Goal: Task Accomplishment & Management: Complete application form

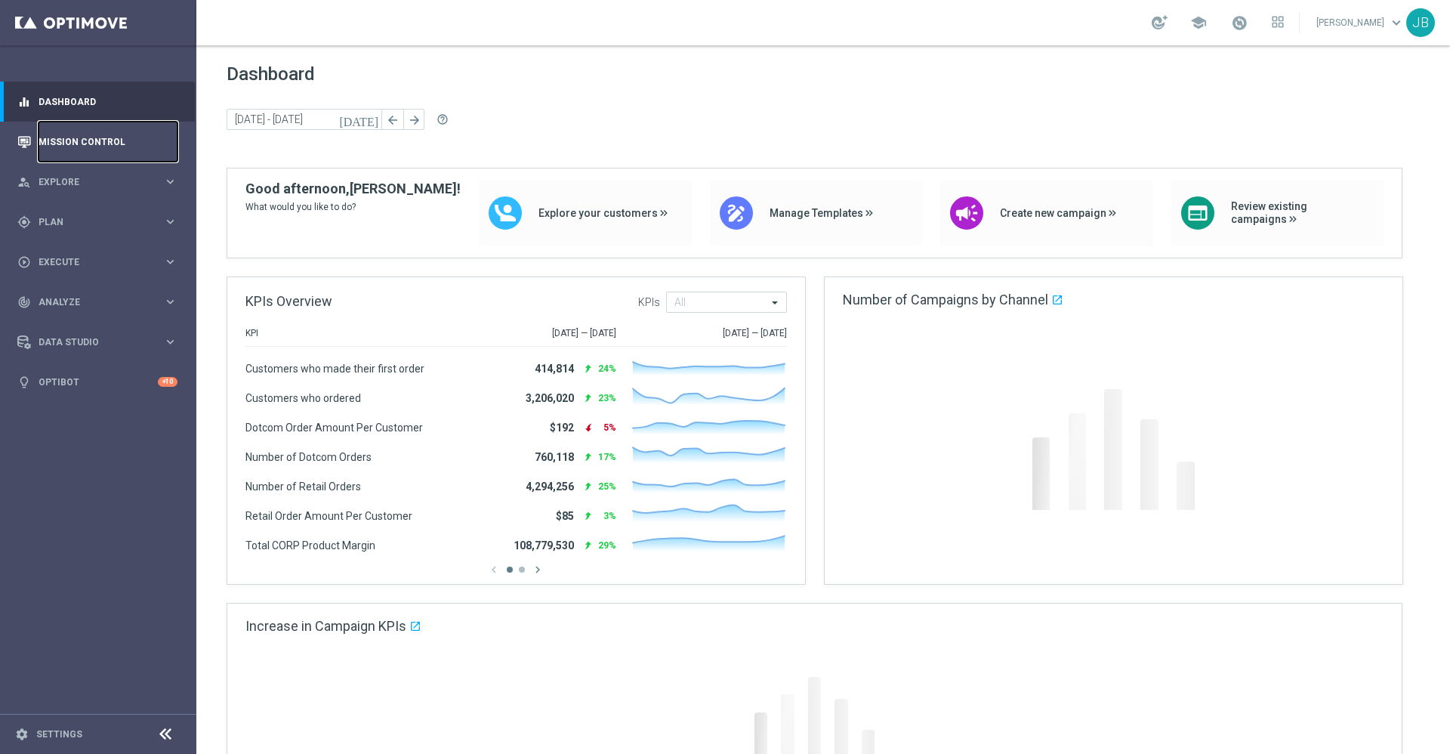
click at [116, 147] on link "Mission Control" at bounding box center [108, 142] width 139 height 40
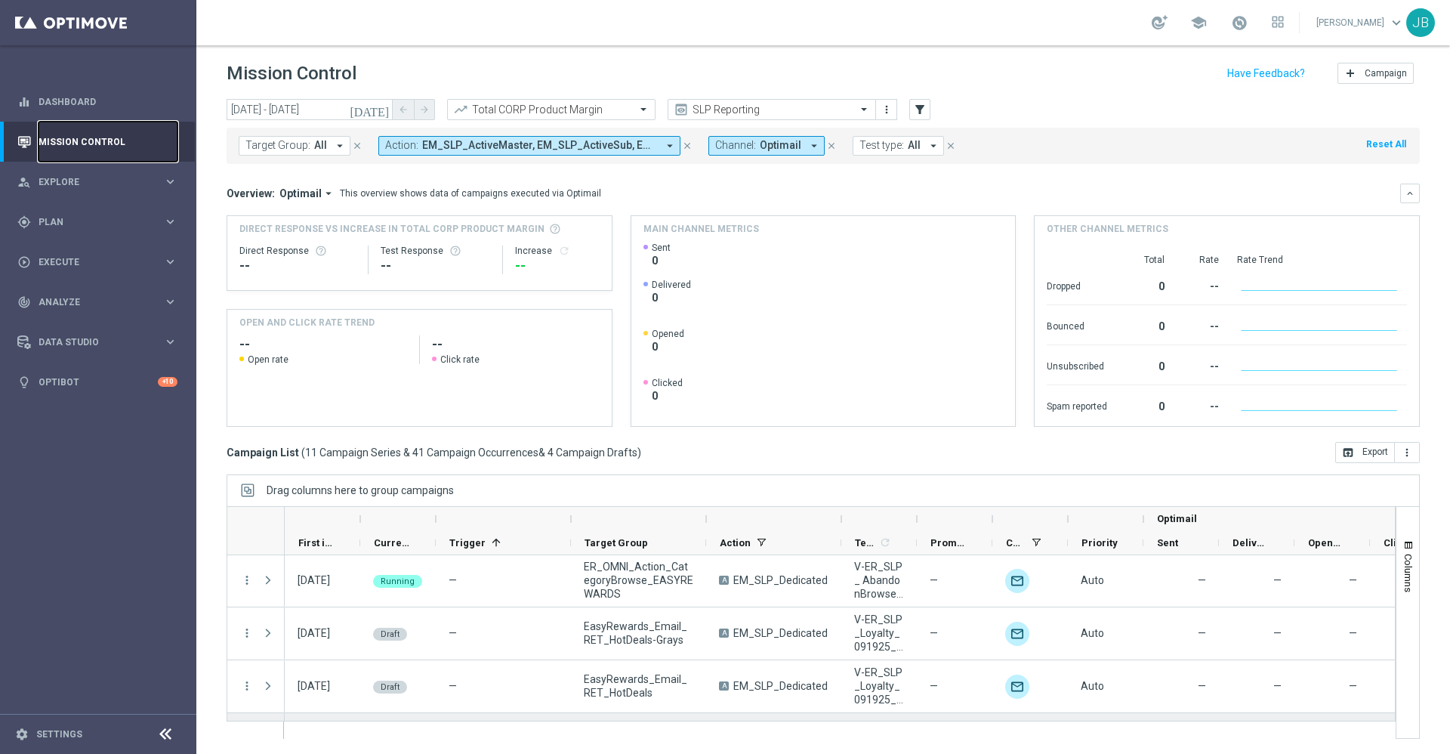
scroll to position [628, 0]
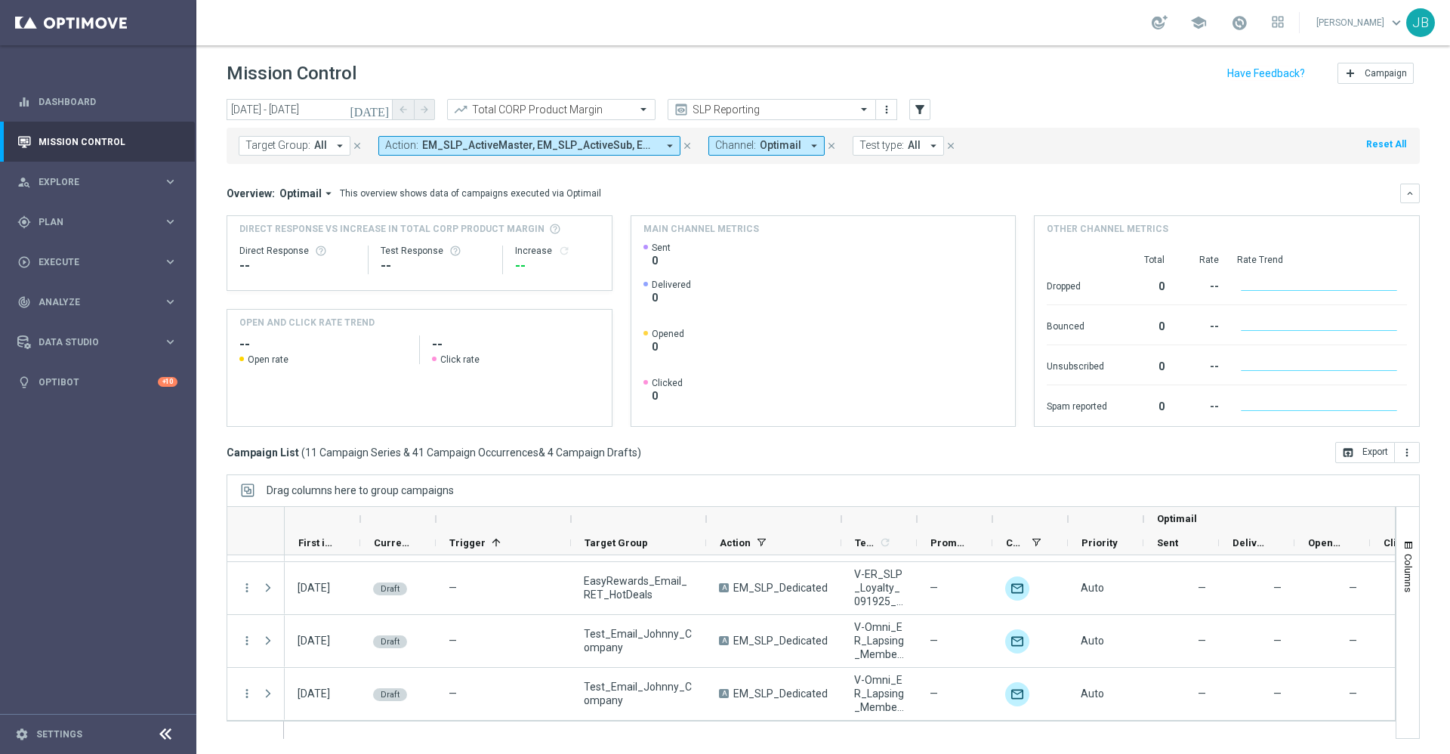
click at [702, 516] on div at bounding box center [638, 519] width 135 height 24
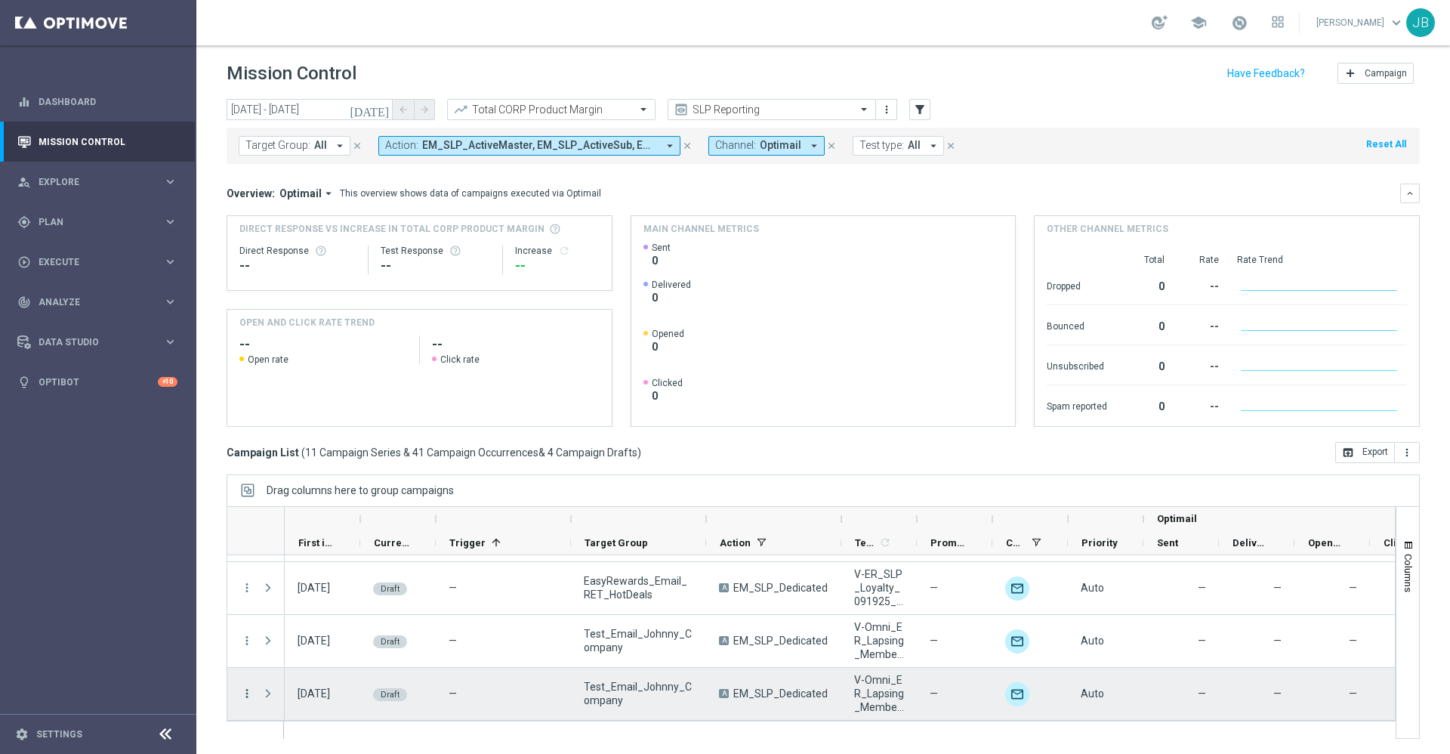
click at [245, 695] on icon "more_vert" at bounding box center [247, 693] width 14 height 14
click at [298, 650] on div "Edit" at bounding box center [346, 648] width 140 height 11
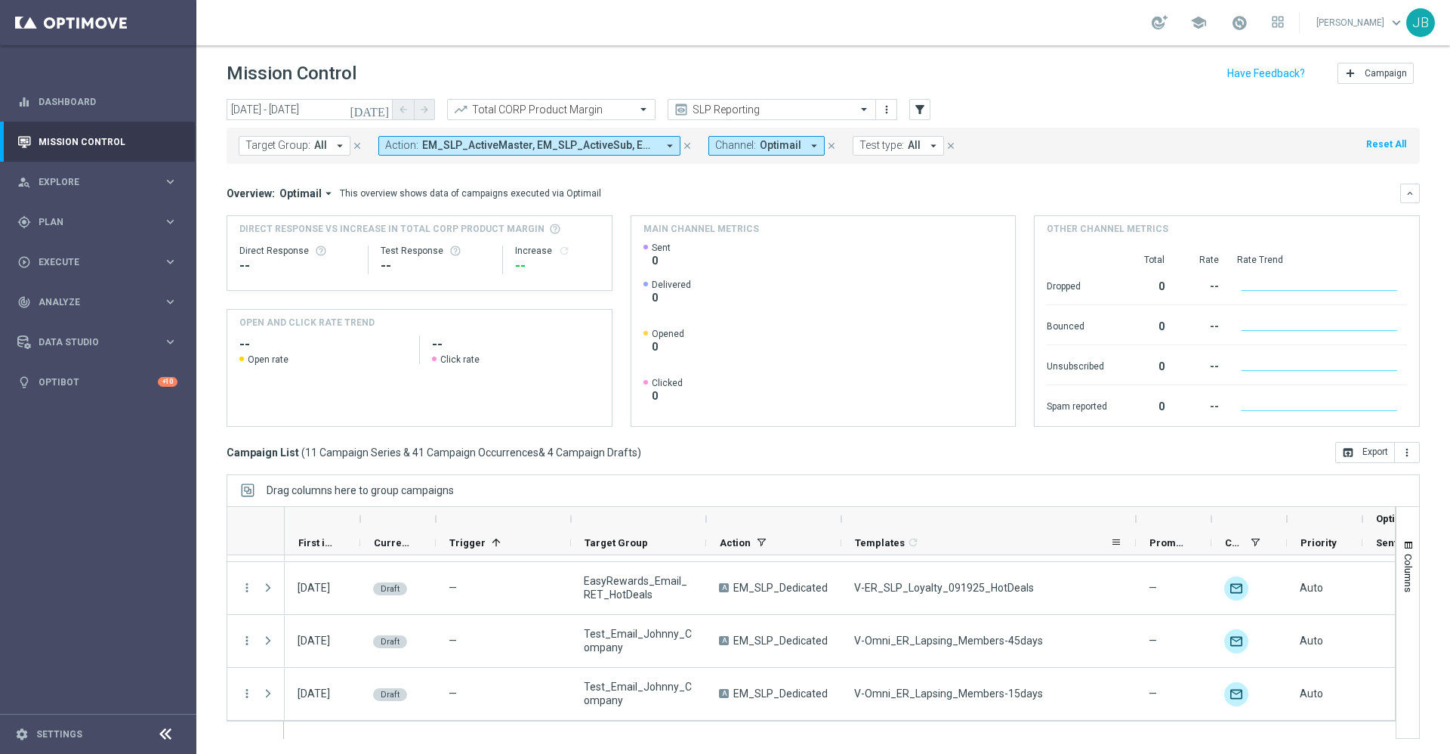
drag, startPoint x: 916, startPoint y: 520, endPoint x: 1140, endPoint y: 538, distance: 224.3
click at [1140, 538] on div "Optimail First in Range" at bounding box center [1014, 531] width 1459 height 48
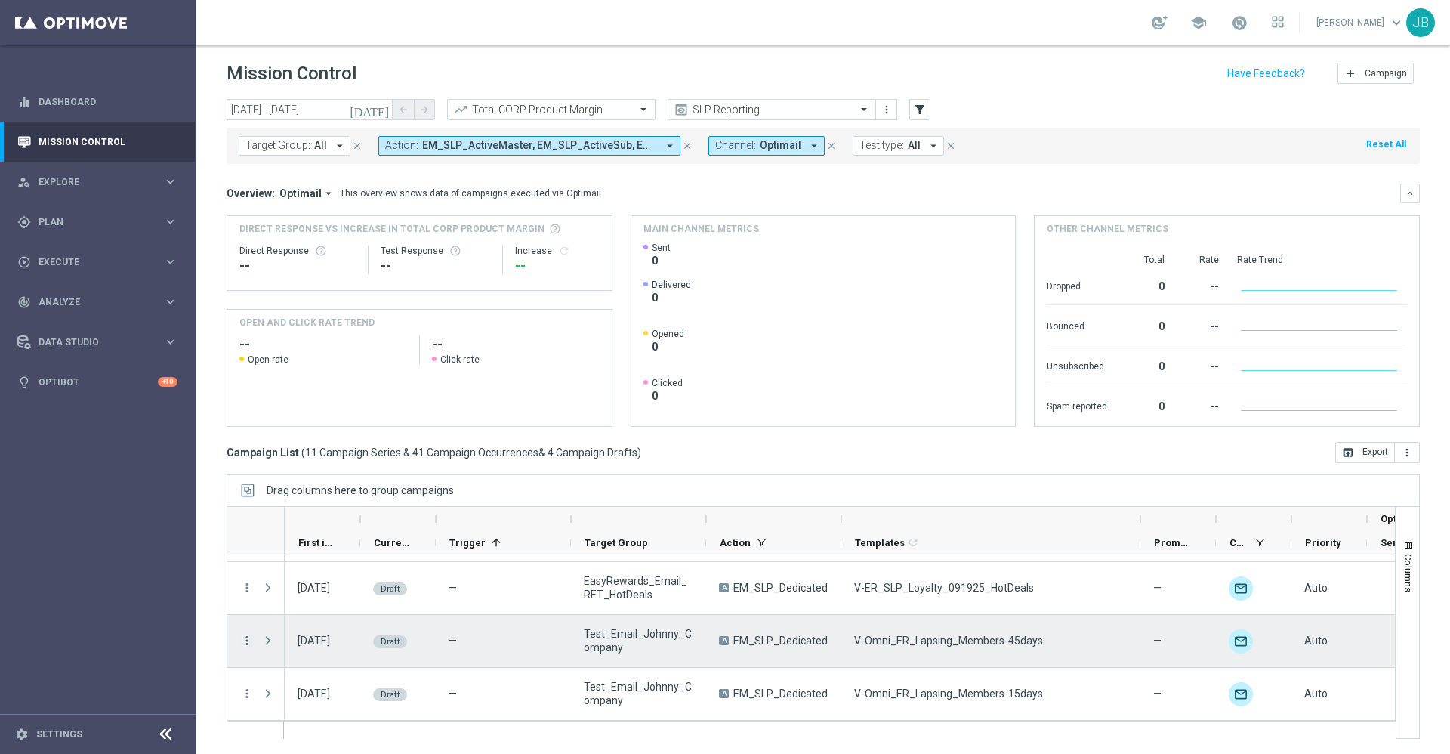
click at [243, 642] on icon "more_vert" at bounding box center [247, 641] width 14 height 14
click at [288, 701] on span "Edit" at bounding box center [284, 698] width 17 height 11
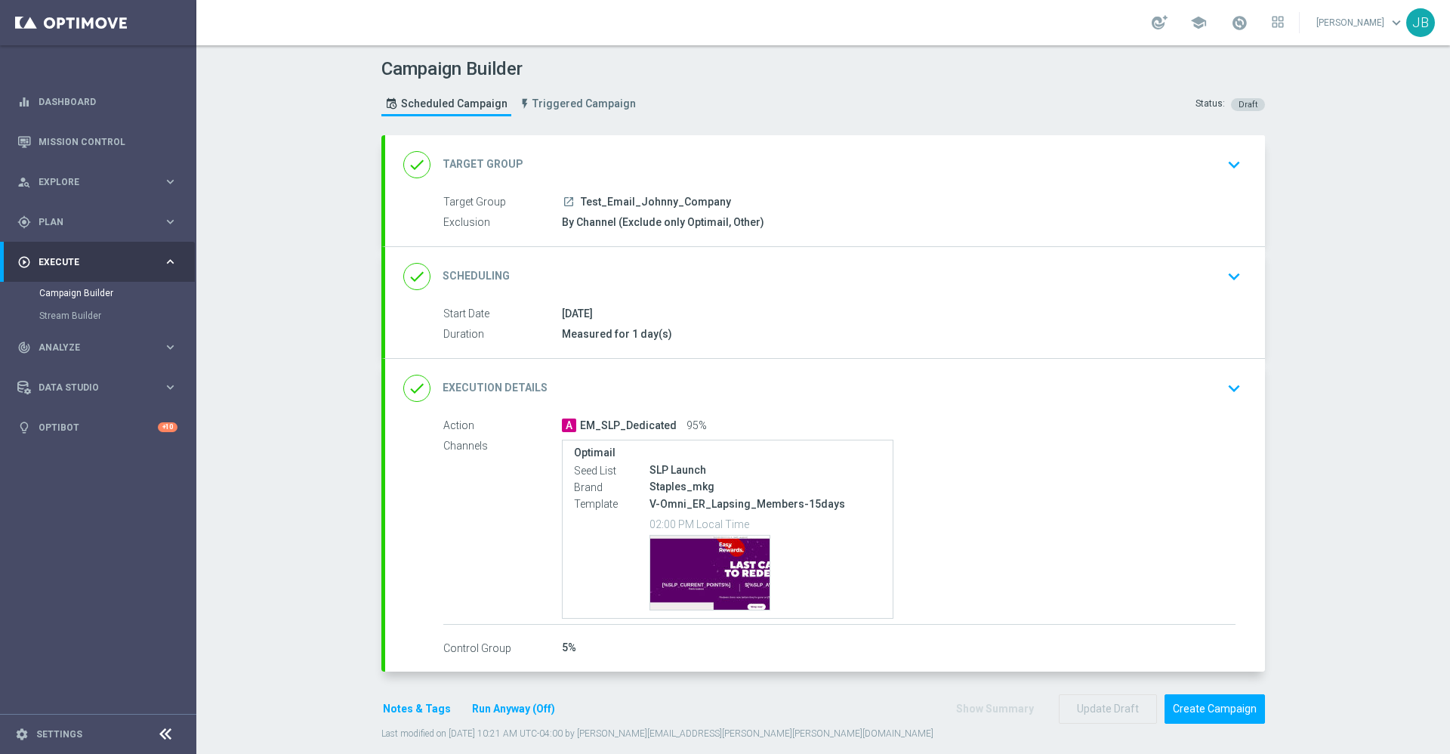
click at [468, 165] on h2 "Target Group" at bounding box center [483, 164] width 81 height 14
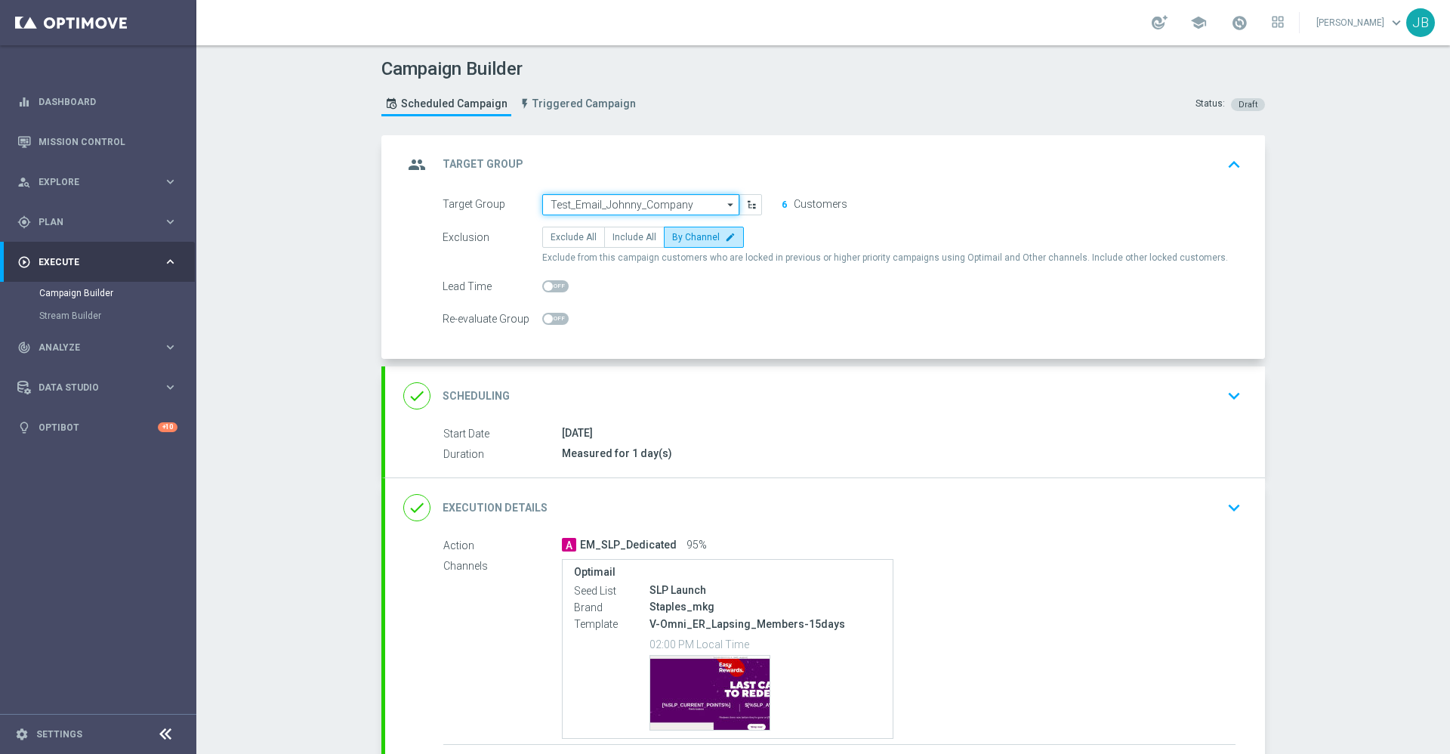
click at [620, 203] on input "Test_Email_Johnny_Company" at bounding box center [640, 204] width 197 height 21
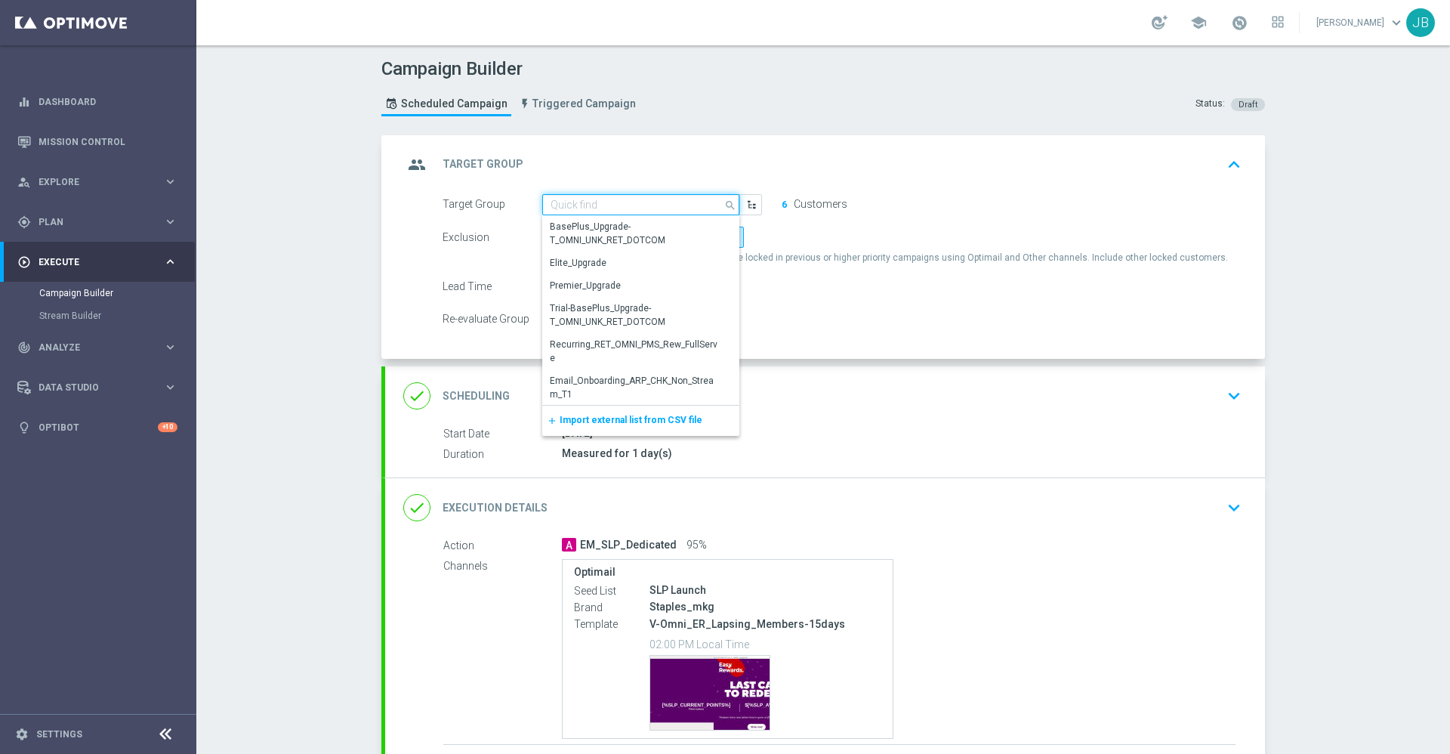
paste input "MON_20250922_D_Omni_Inactv_Acc_15D"
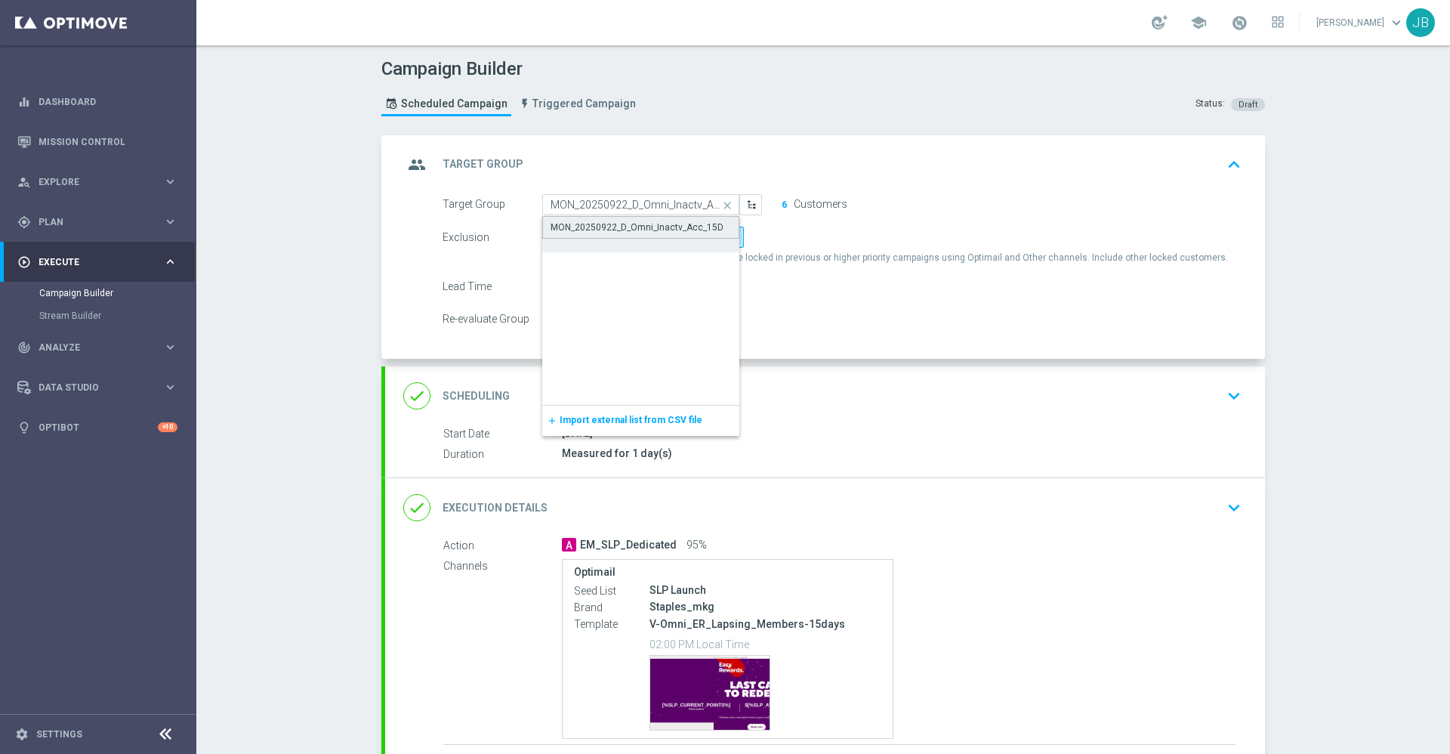
click at [625, 229] on div "MON_20250922_D_Omni_Inactv_Acc_15D" at bounding box center [637, 228] width 173 height 14
type input "MON_20250922_D_Omni_Inactv_Acc_15D"
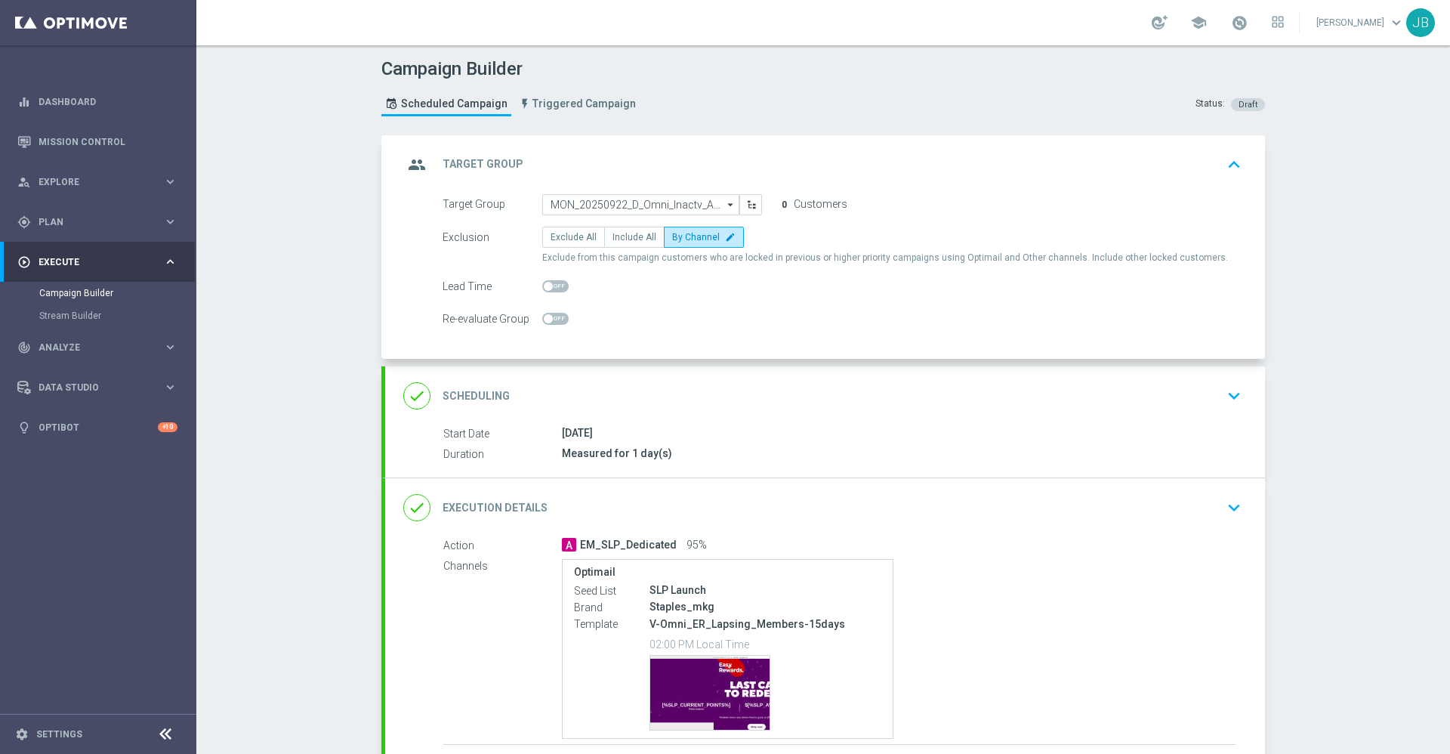
click at [483, 403] on div "done Scheduling" at bounding box center [456, 395] width 106 height 27
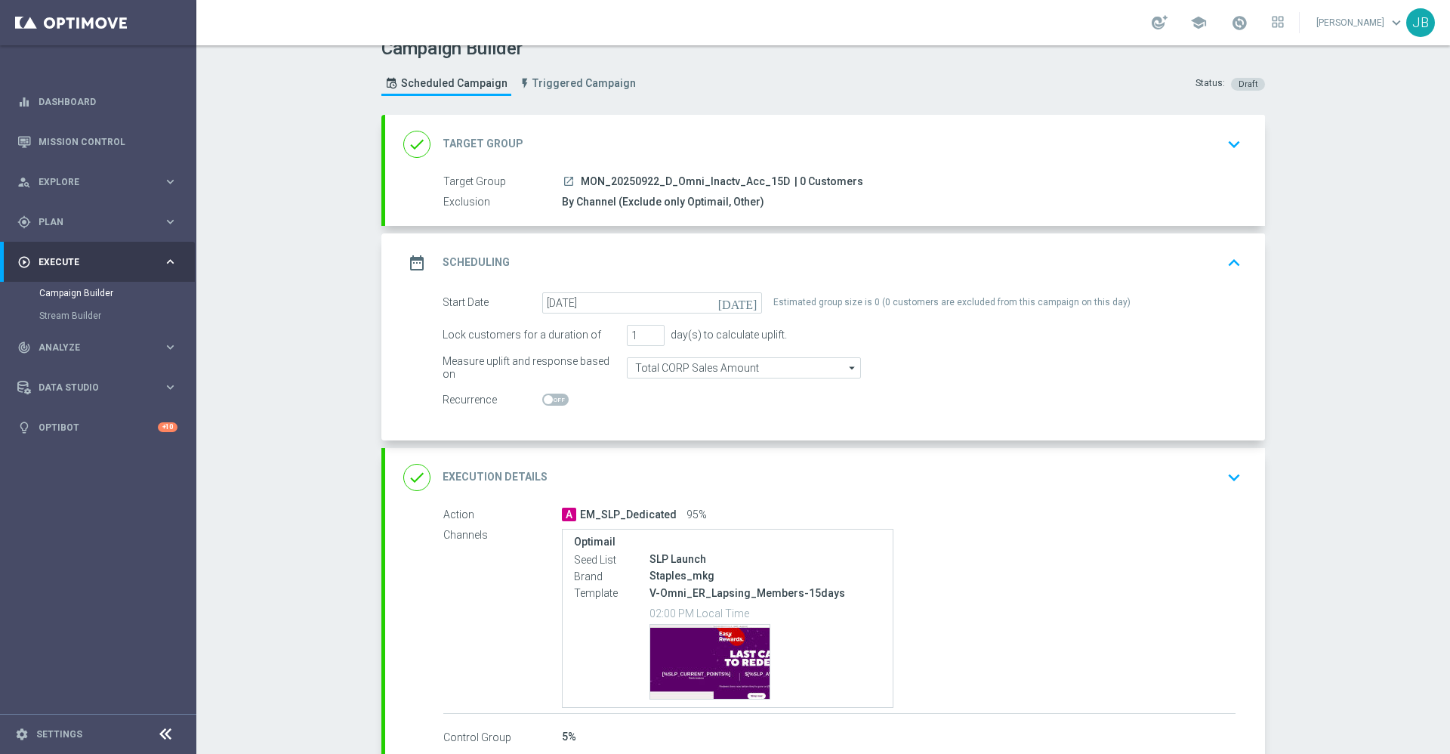
scroll to position [20, 0]
click at [1228, 264] on icon "keyboard_arrow_up" at bounding box center [1234, 263] width 23 height 23
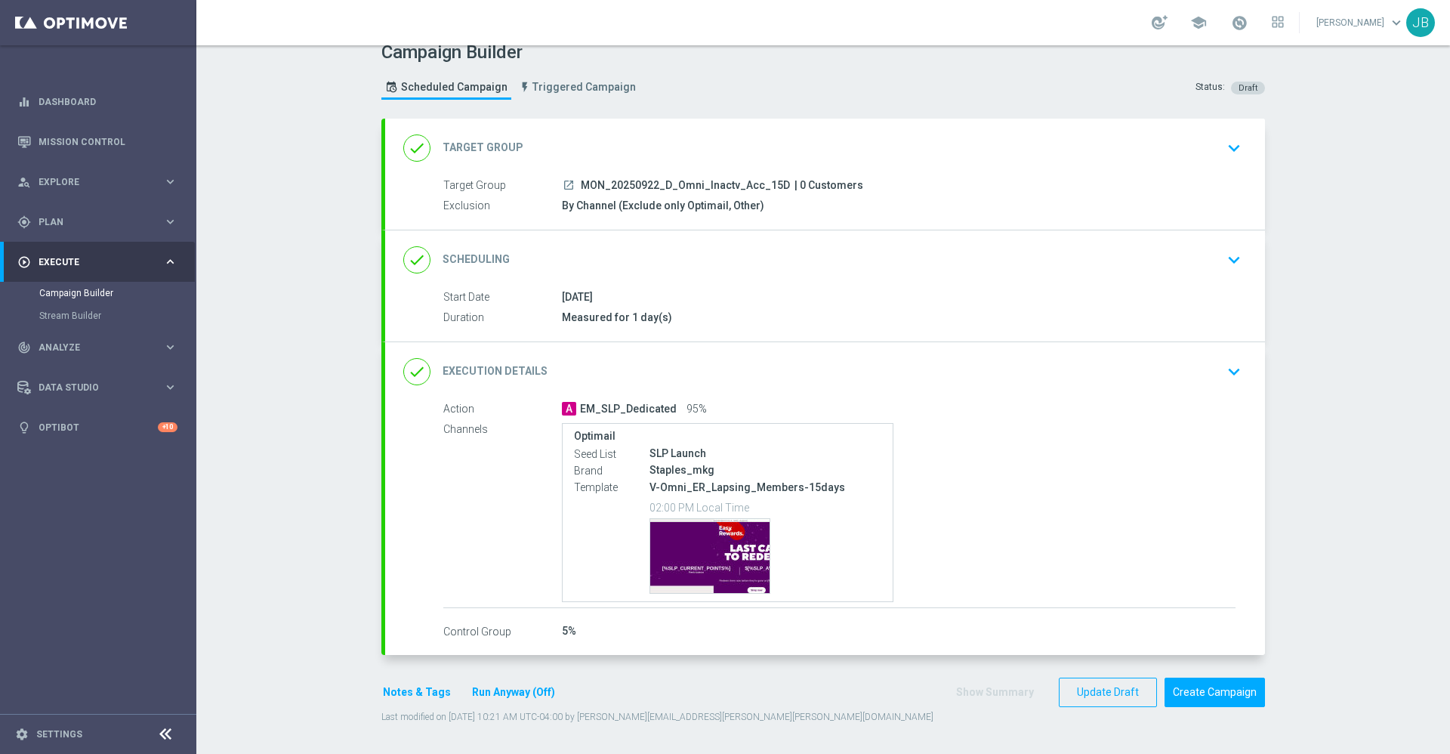
scroll to position [17, 0]
click at [1231, 150] on icon "keyboard_arrow_down" at bounding box center [1234, 148] width 23 height 23
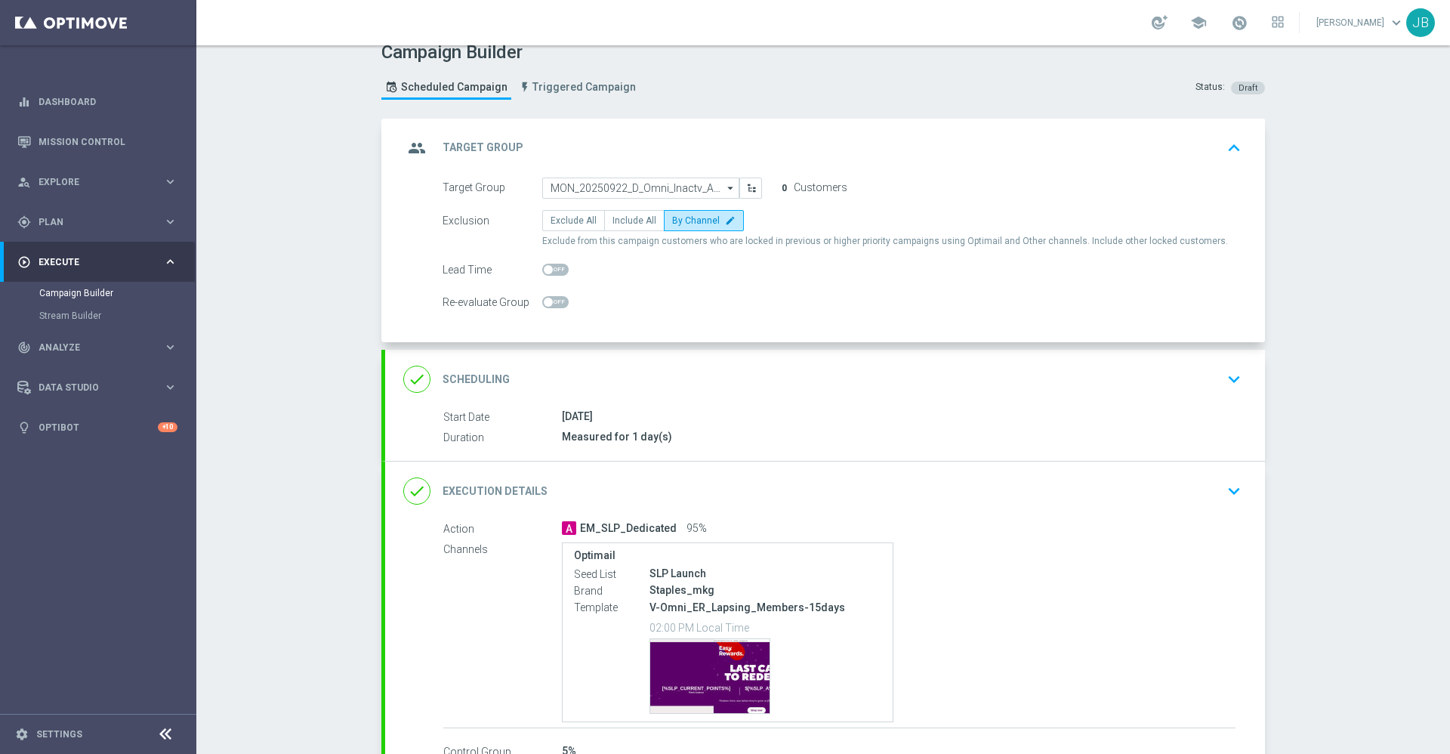
click at [1223, 384] on icon "keyboard_arrow_down" at bounding box center [1234, 379] width 23 height 23
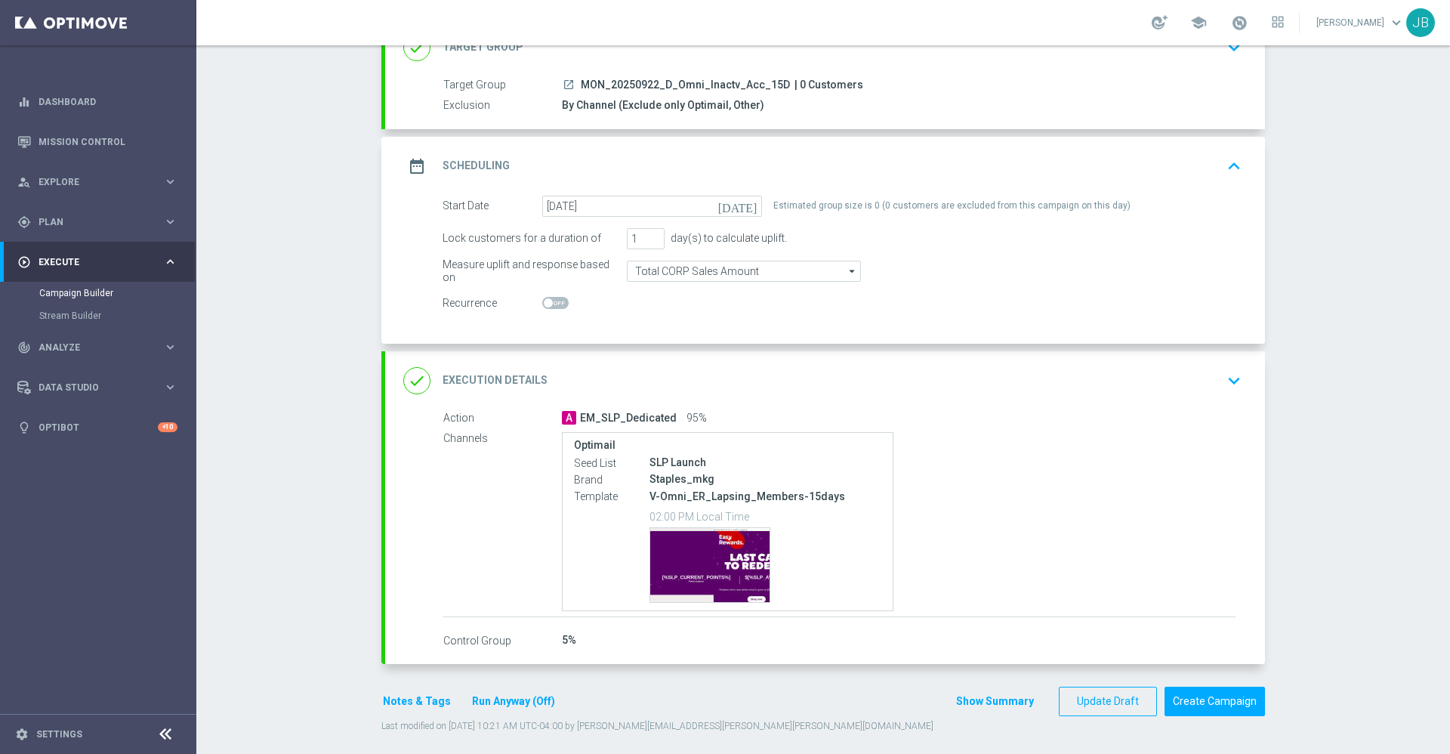
scroll to position [126, 0]
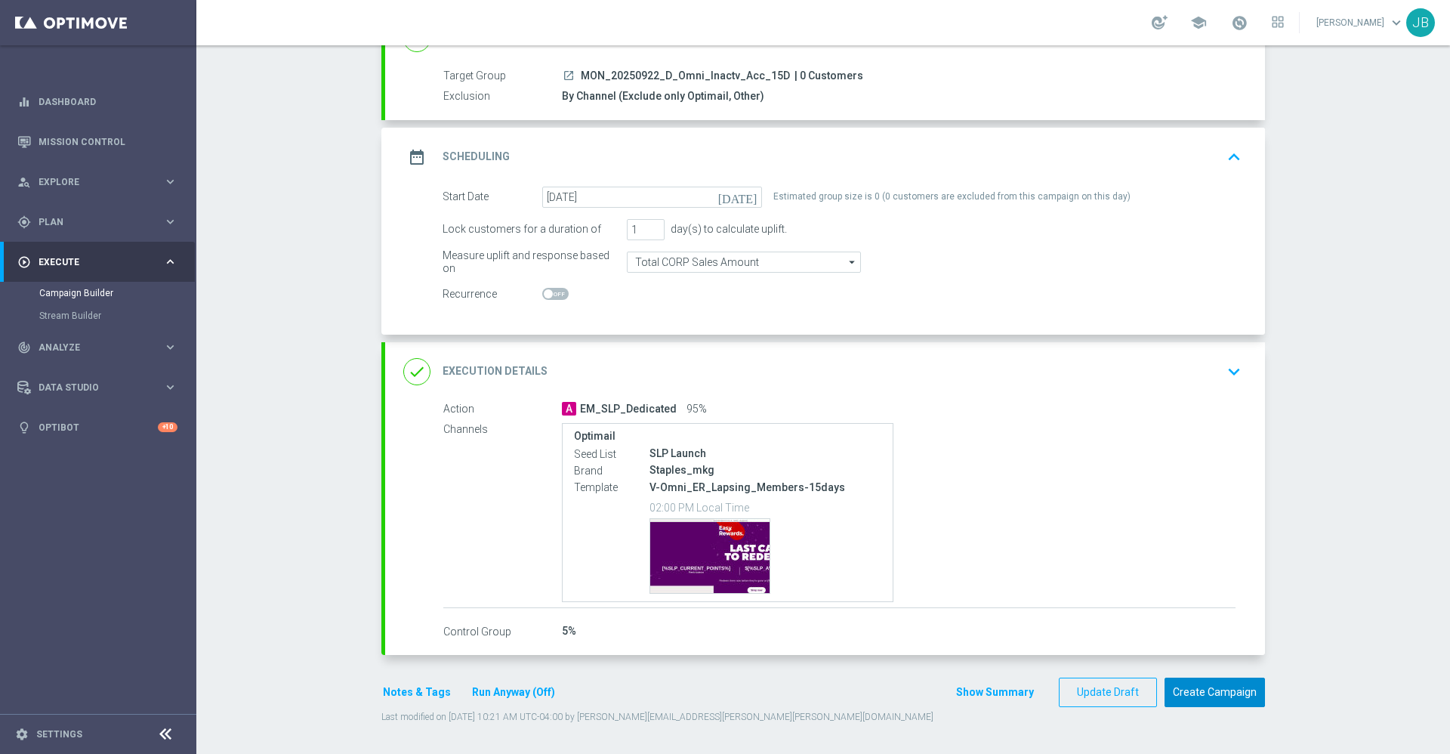
click at [1235, 693] on button "Create Campaign" at bounding box center [1214, 691] width 100 height 29
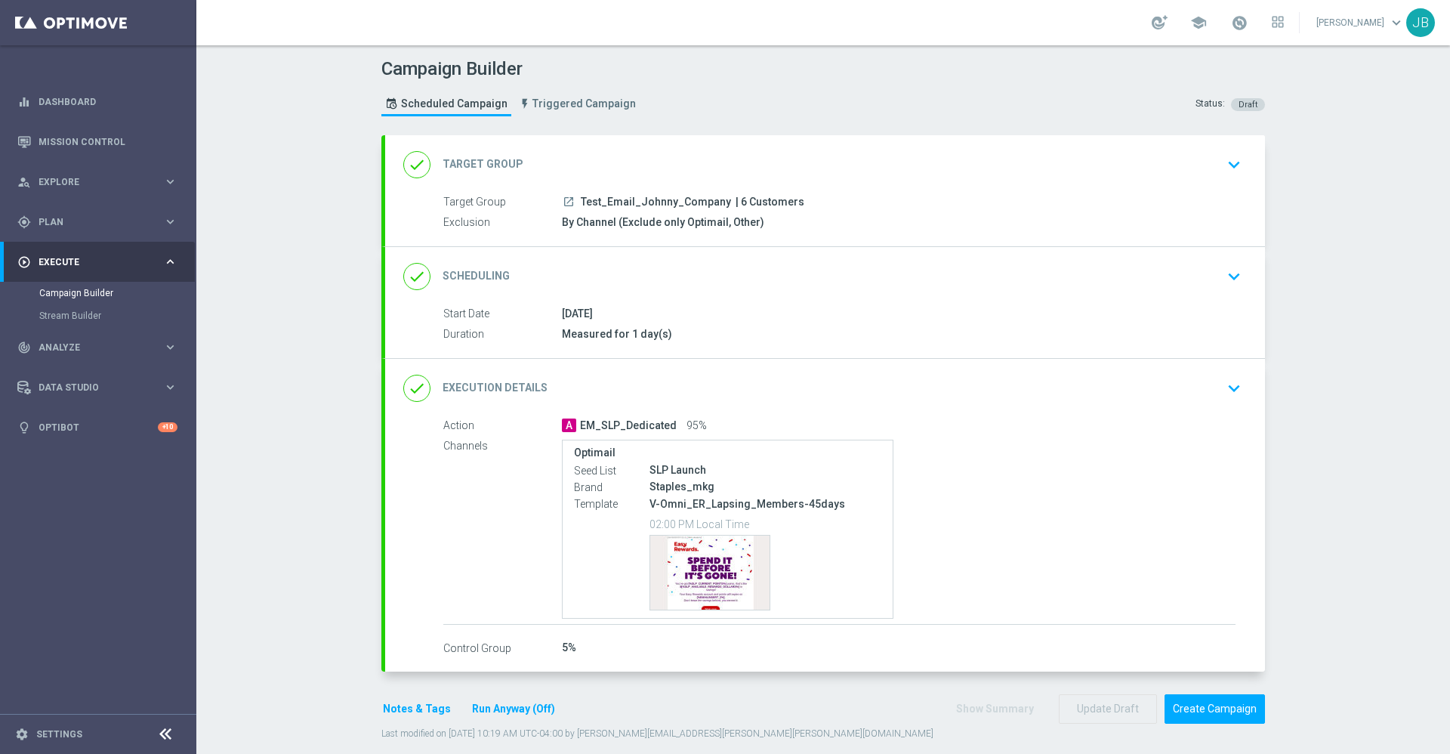
click at [474, 169] on h2 "Target Group" at bounding box center [483, 164] width 81 height 14
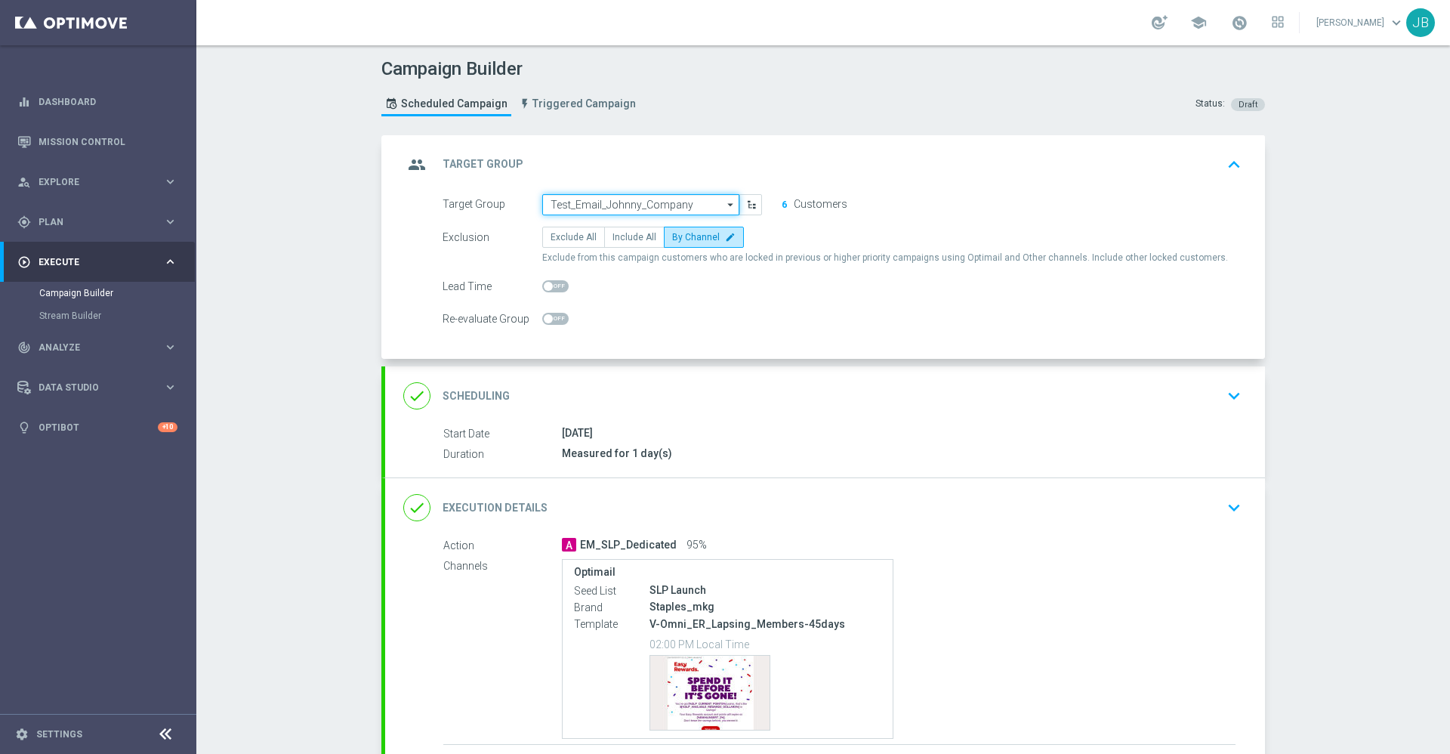
click at [600, 202] on input "Test_Email_Johnny_Company" at bounding box center [640, 204] width 197 height 21
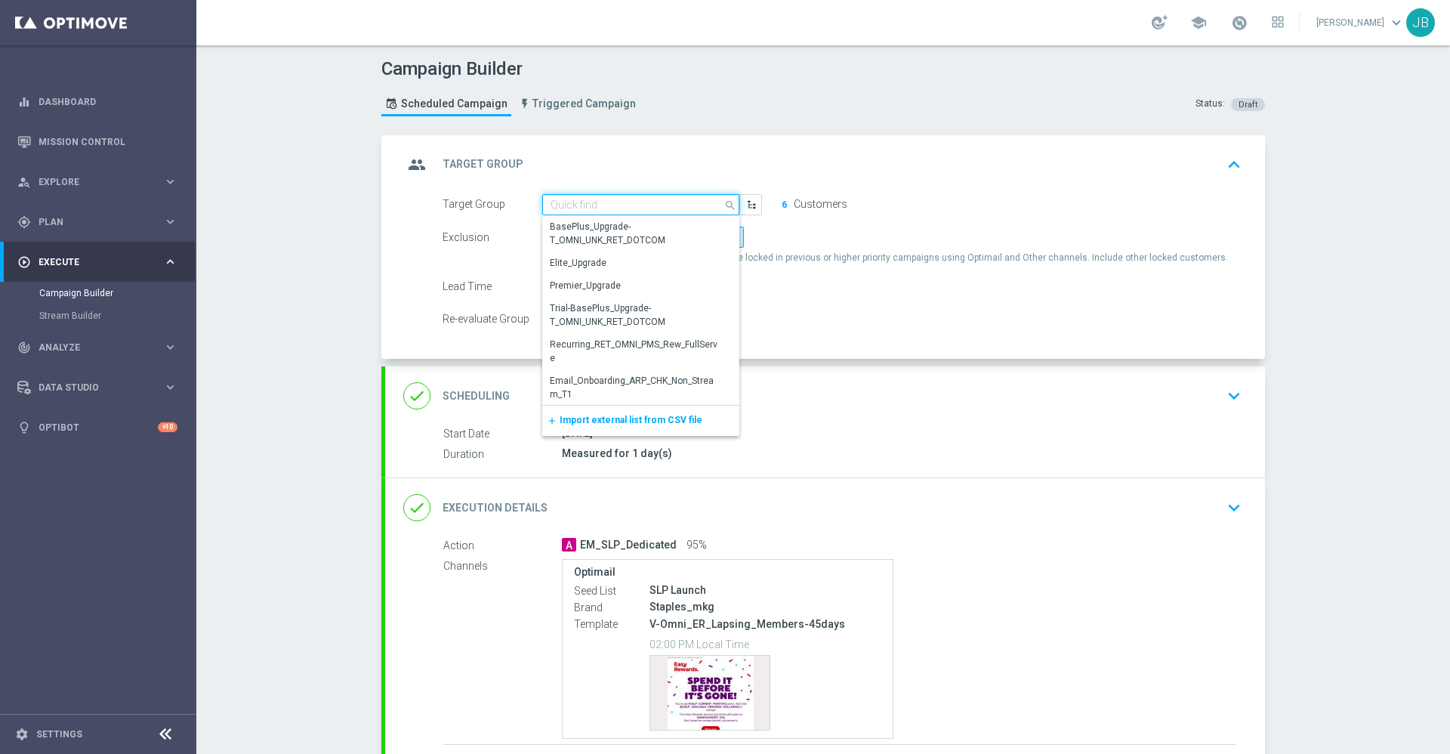
paste input "FRI_20250919_D_Omni_Inactv_Accounts_45D"
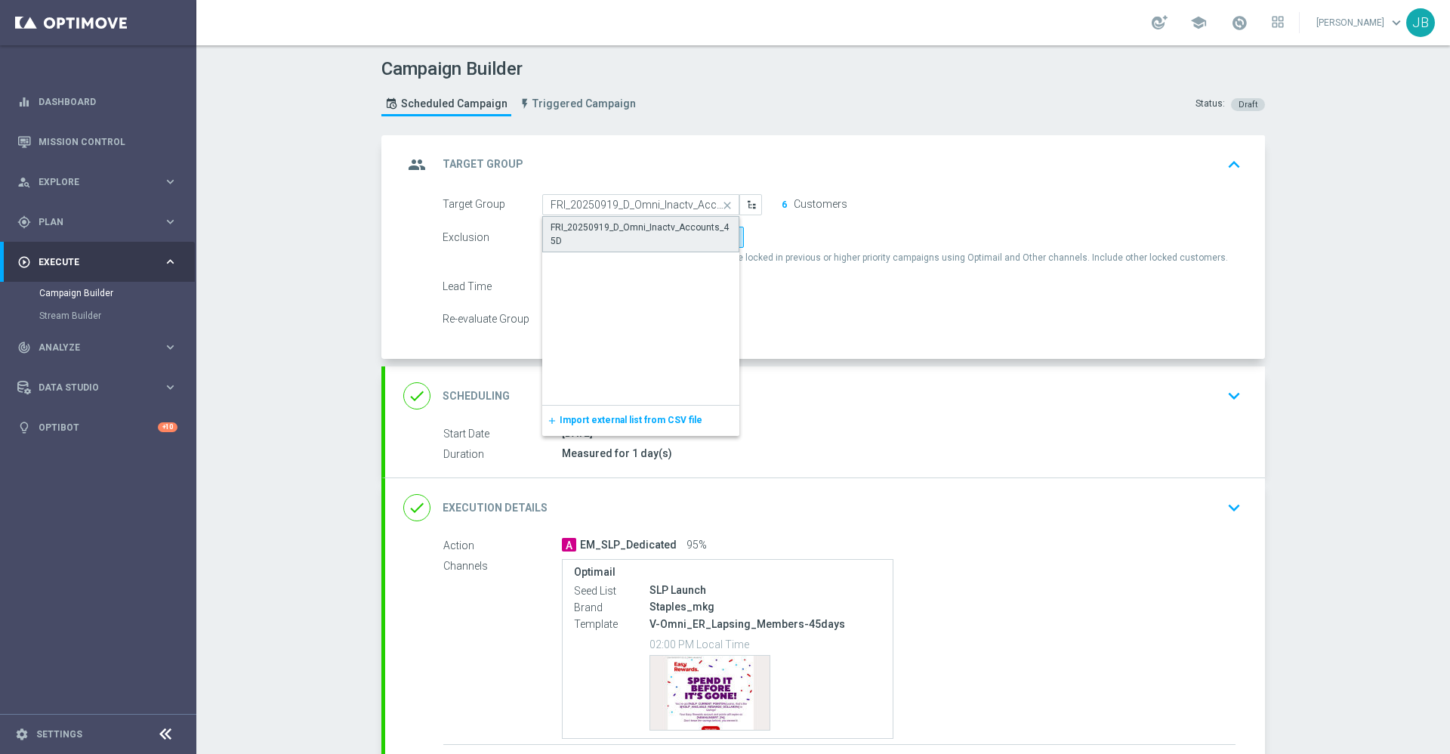
click at [615, 238] on div "FRI_20250919_D_Omni_Inactv_Accounts_45D" at bounding box center [641, 234] width 180 height 27
type input "FRI_20250919_D_Omni_Inactv_Accounts_45D"
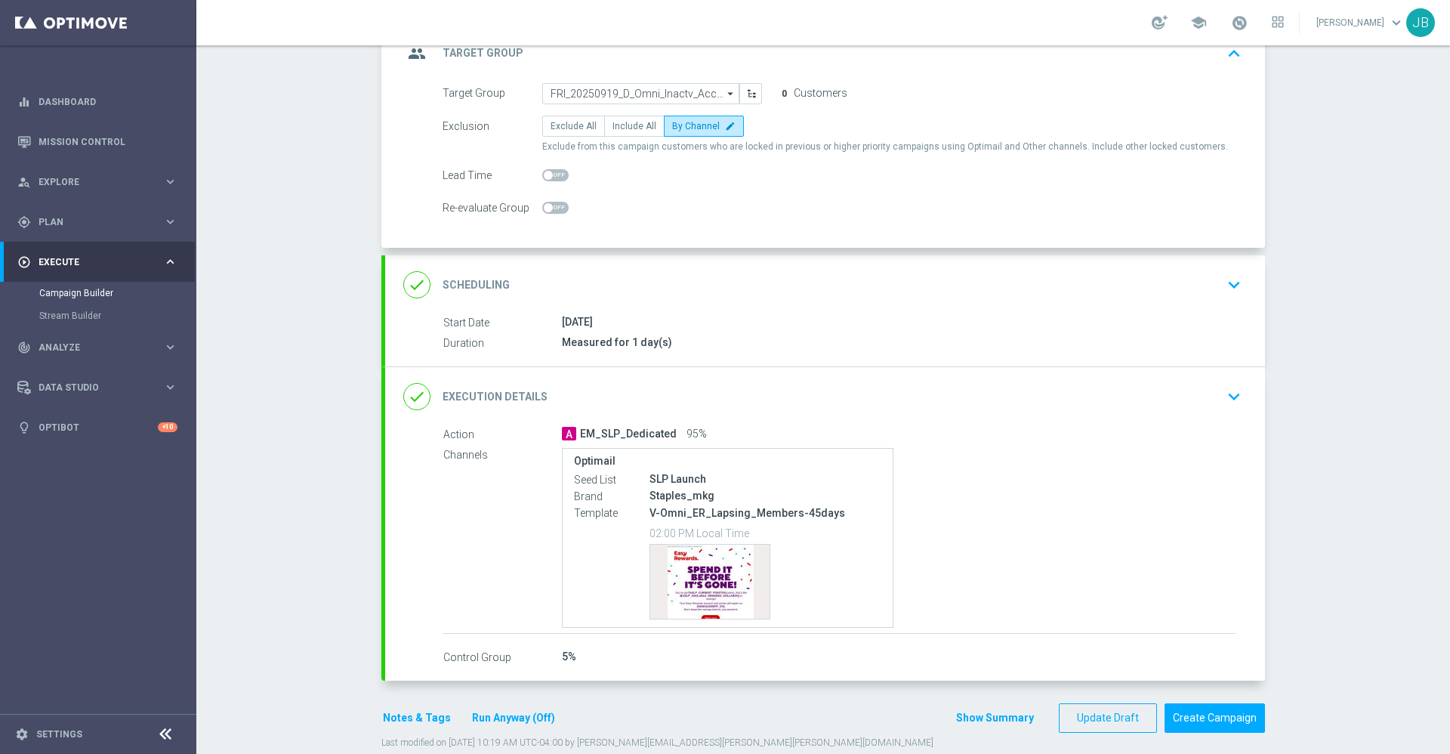
scroll to position [137, 0]
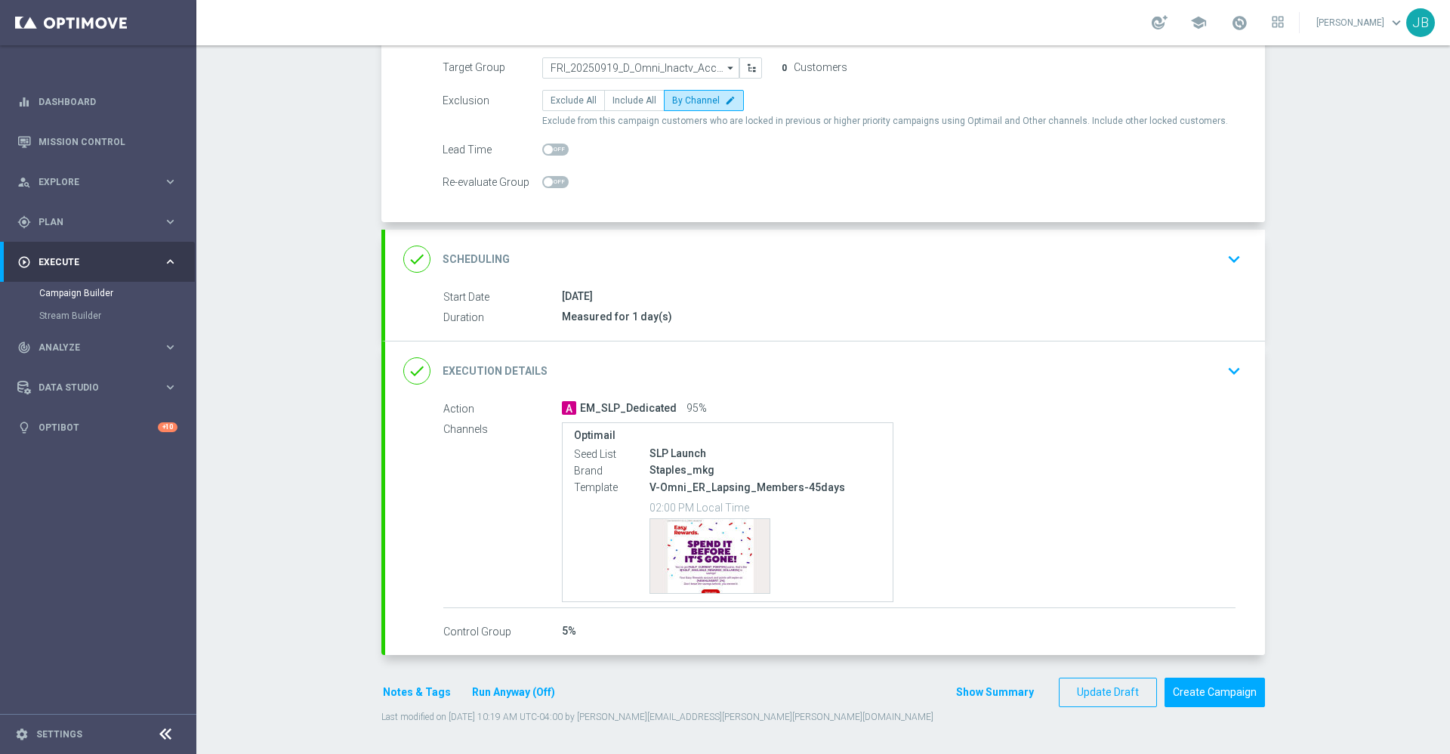
click at [484, 265] on h2 "Scheduling" at bounding box center [476, 259] width 67 height 14
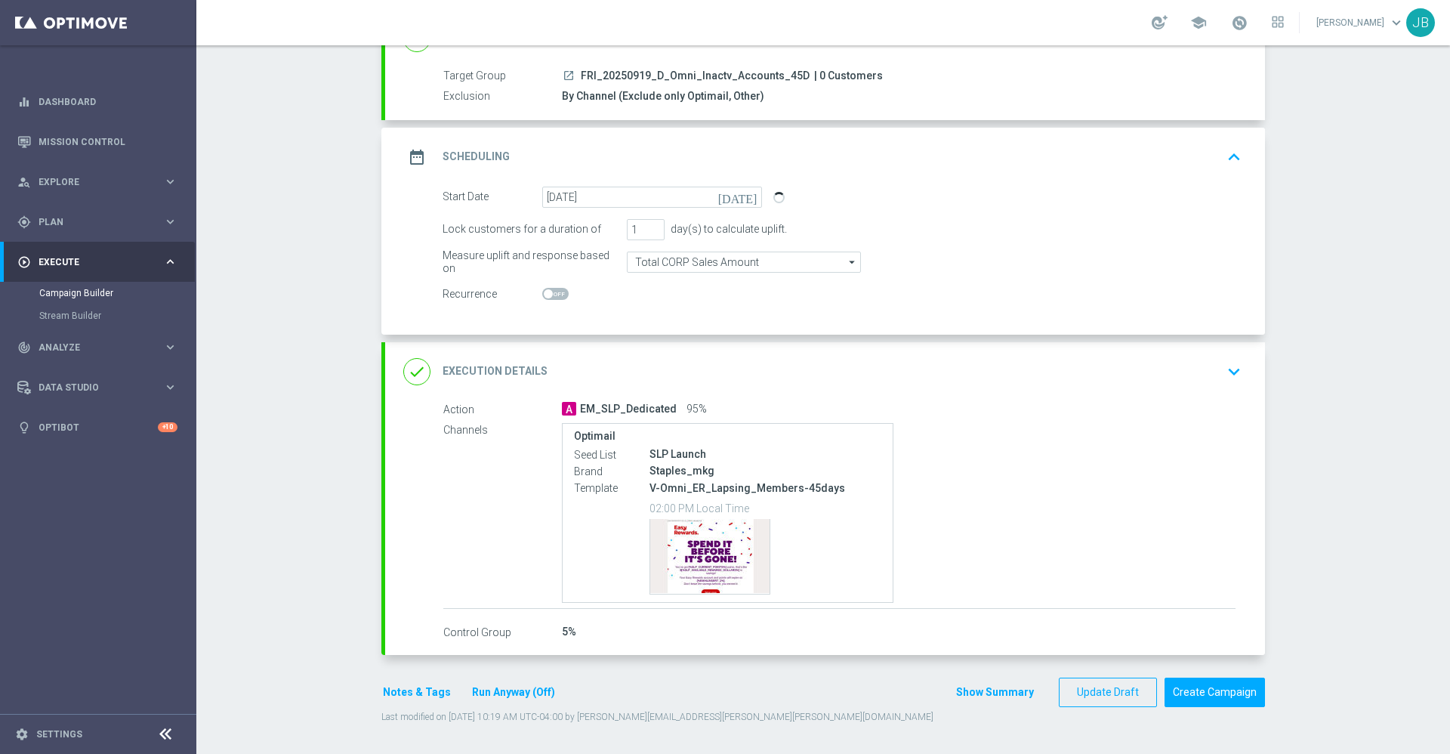
scroll to position [120, 0]
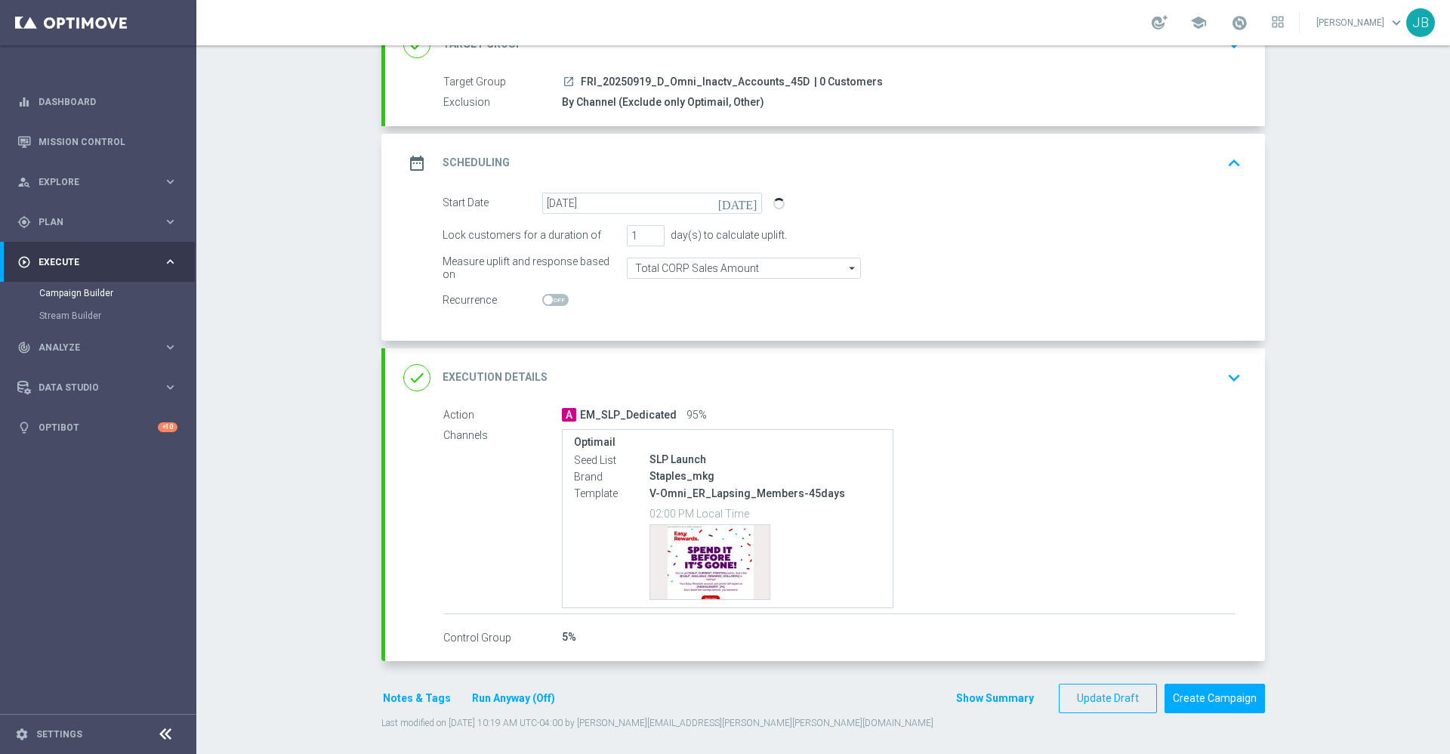
click at [489, 373] on h2 "Execution Details" at bounding box center [495, 377] width 105 height 14
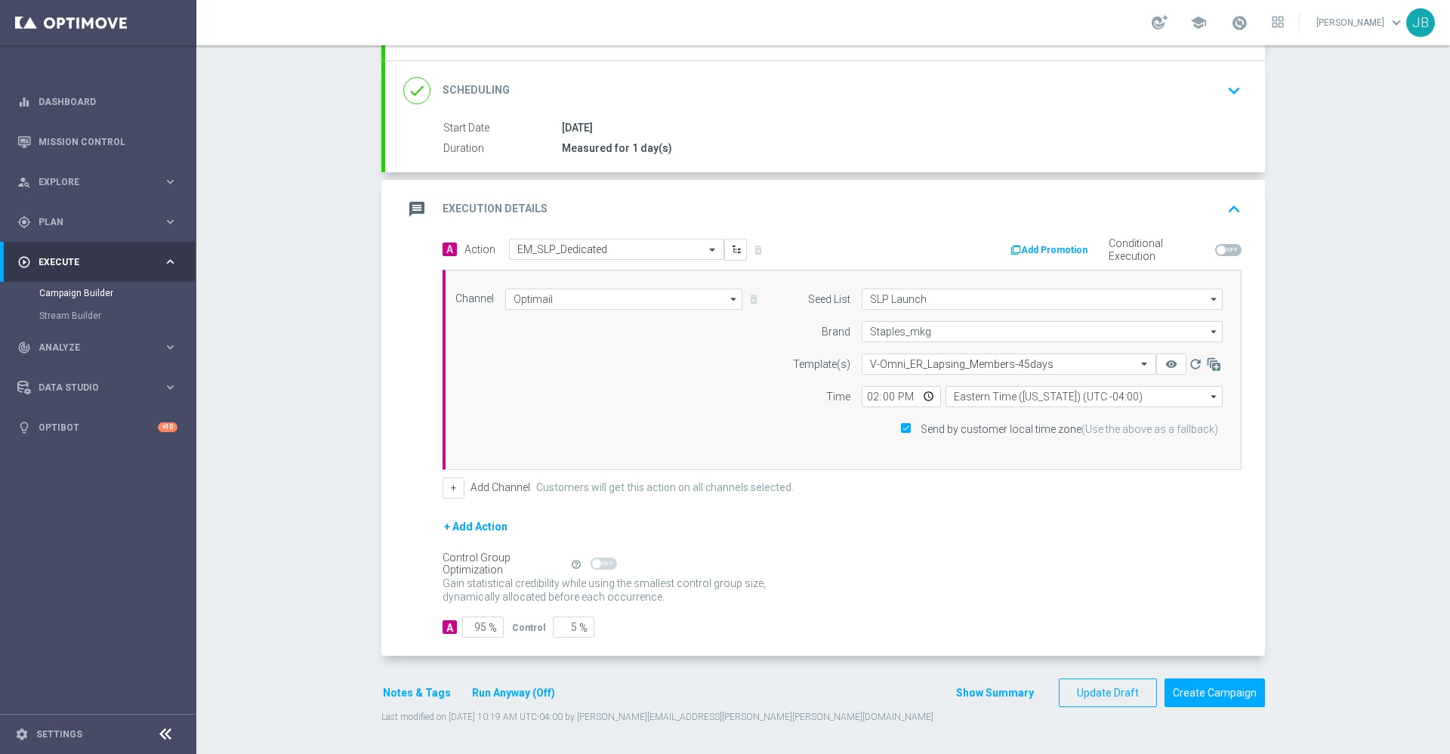
scroll to position [185, 0]
click at [1220, 699] on button "Create Campaign" at bounding box center [1214, 693] width 100 height 29
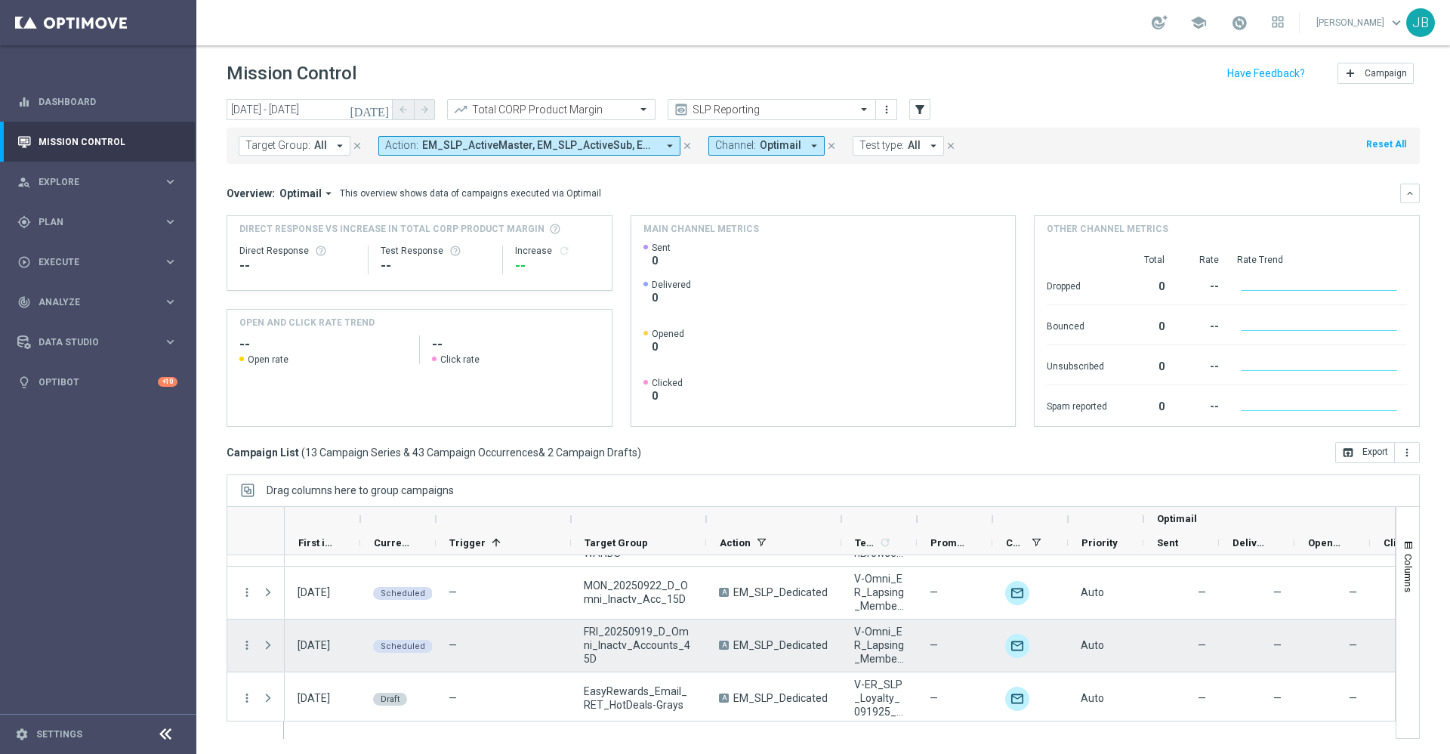
scroll to position [535, 0]
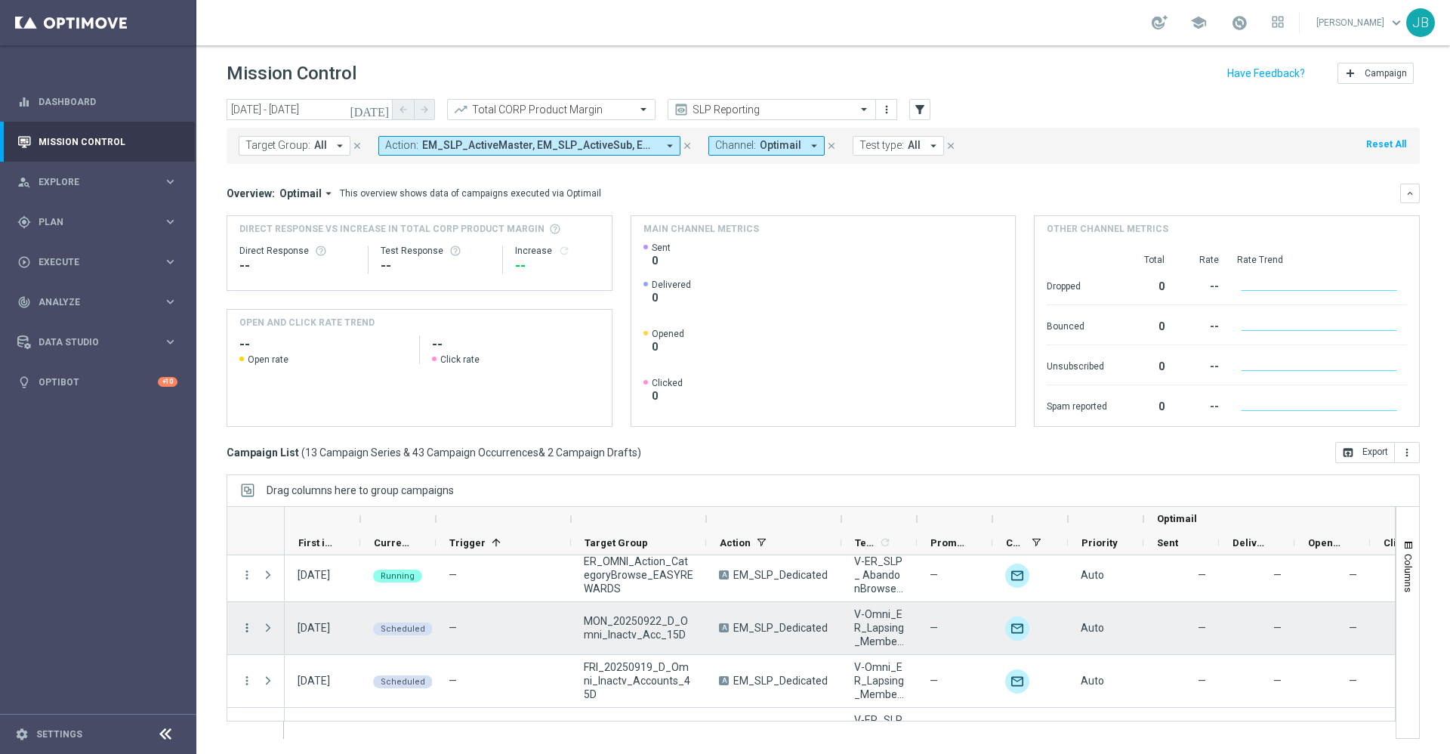
click at [245, 633] on icon "more_vert" at bounding box center [247, 628] width 14 height 14
click at [353, 467] on div "Campaign Details" at bounding box center [346, 469] width 140 height 11
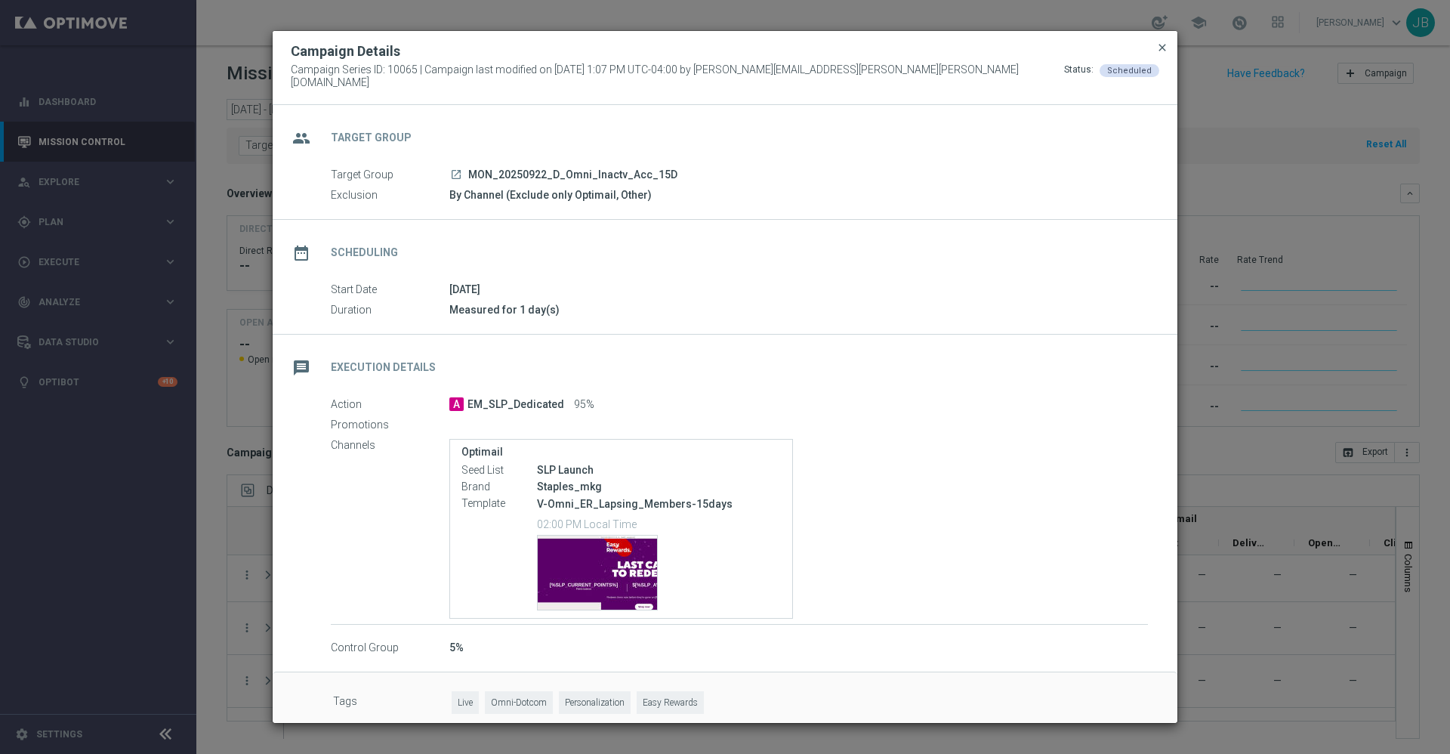
click at [1161, 54] on span "close" at bounding box center [1162, 48] width 12 height 12
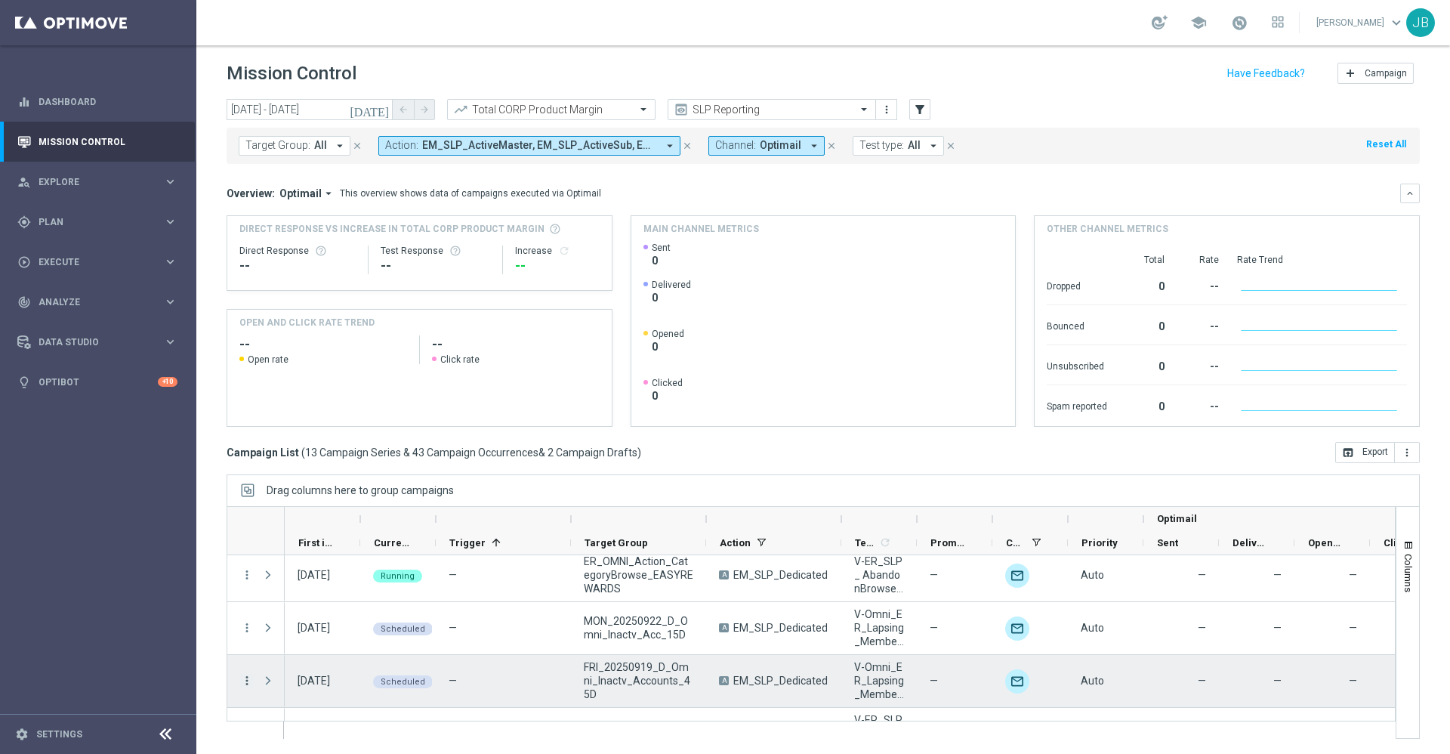
click at [242, 678] on icon "more_vert" at bounding box center [247, 681] width 14 height 14
click at [323, 521] on span "Campaign Details" at bounding box center [314, 522] width 76 height 11
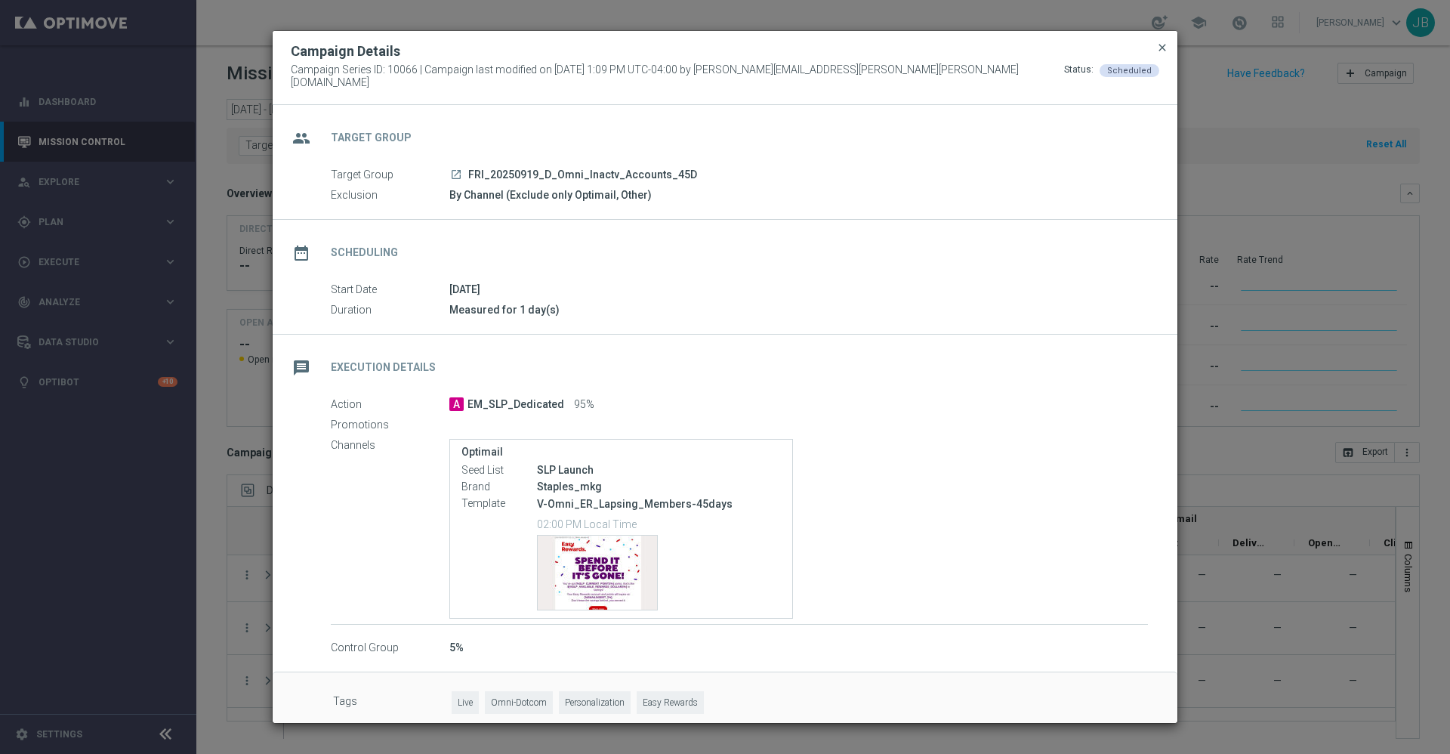
click at [1159, 54] on span "close" at bounding box center [1162, 48] width 12 height 12
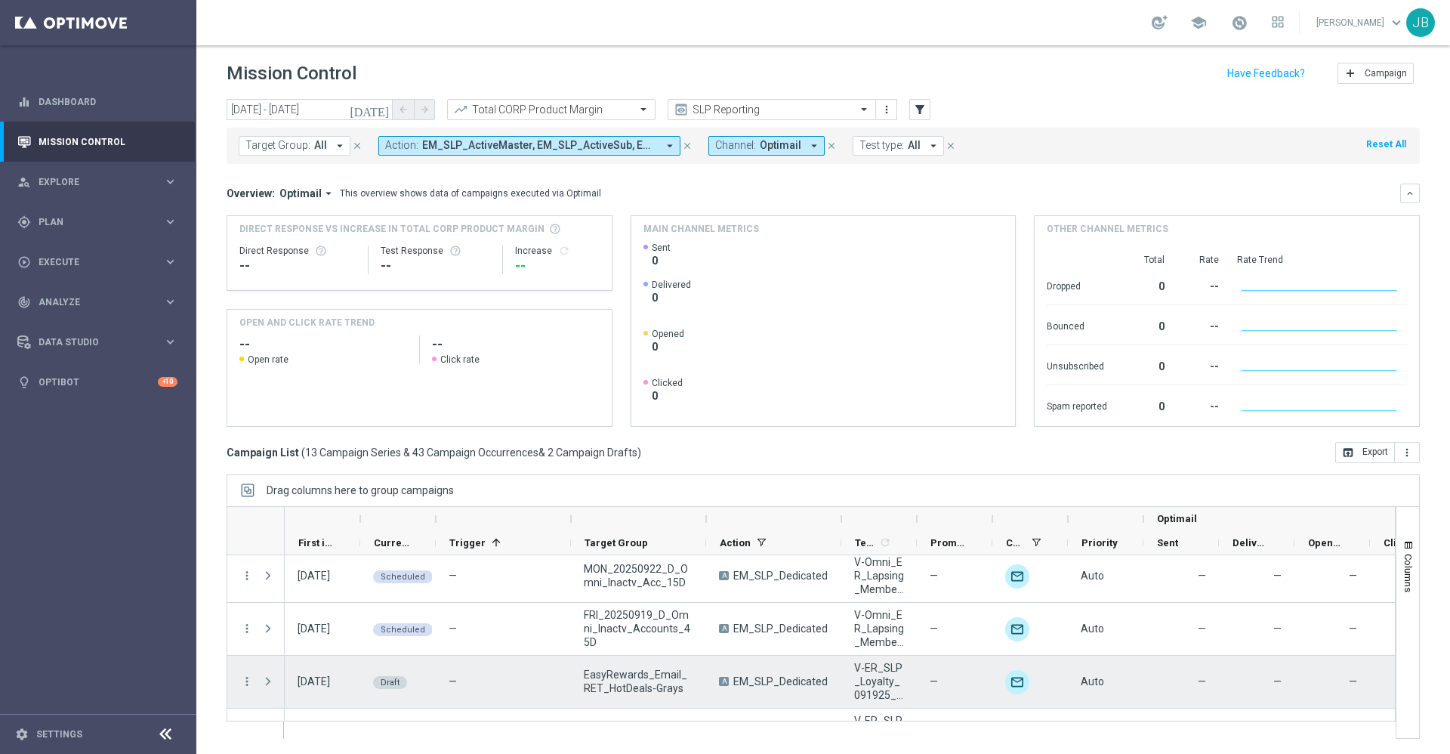
scroll to position [544, 0]
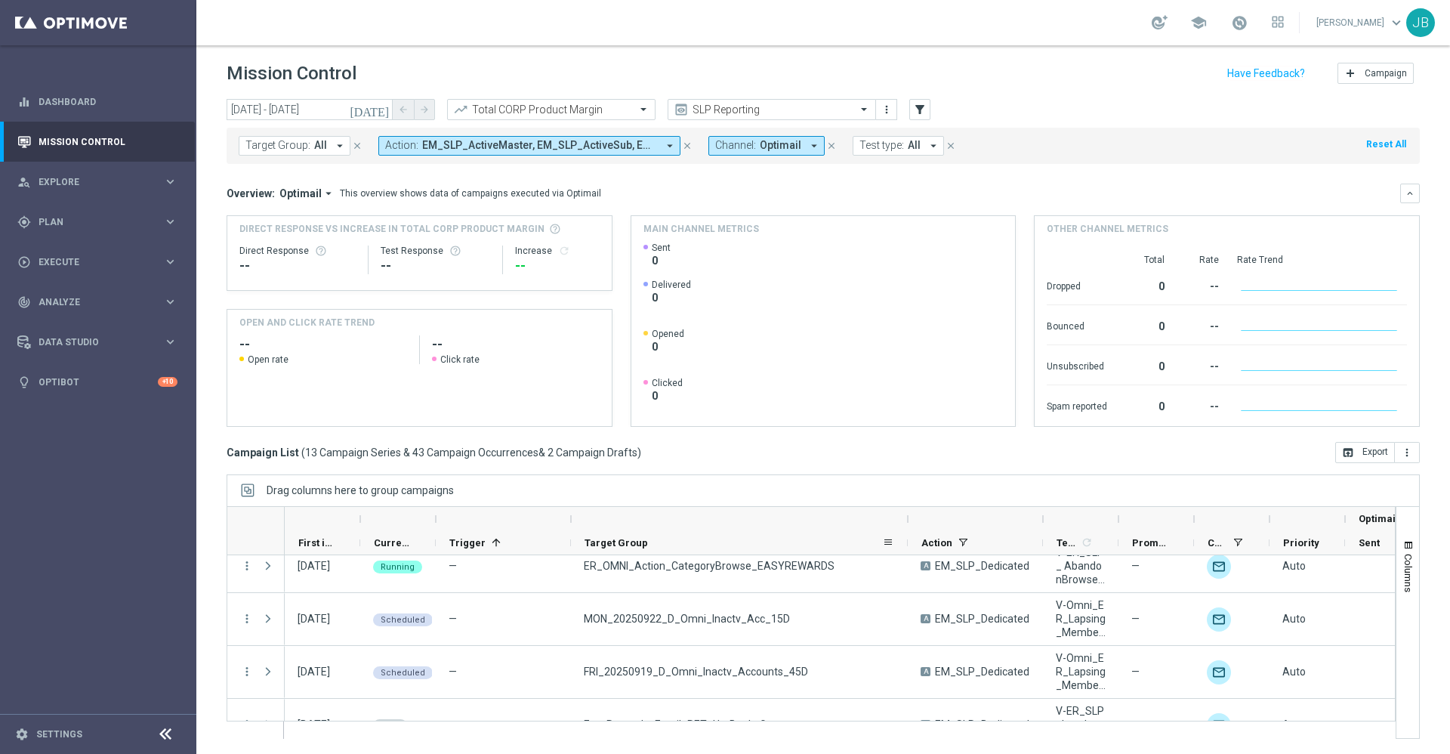
drag, startPoint x: 704, startPoint y: 518, endPoint x: 905, endPoint y: 548, distance: 203.9
click at [905, 548] on div "Optimail First in Range" at bounding box center [1006, 531] width 1442 height 48
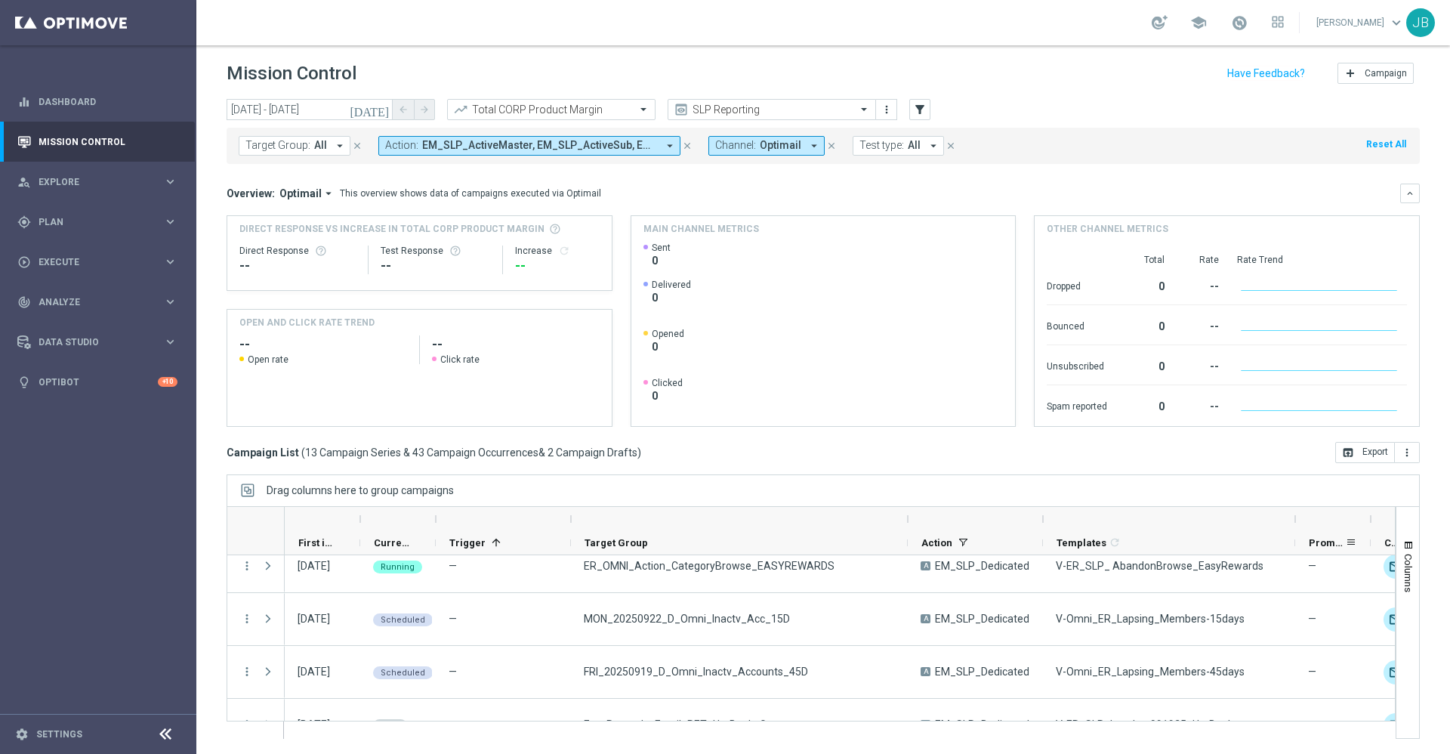
drag, startPoint x: 1120, startPoint y: 518, endPoint x: 1297, endPoint y: 554, distance: 180.2
click at [1297, 554] on div "First in Range" at bounding box center [1094, 531] width 1618 height 48
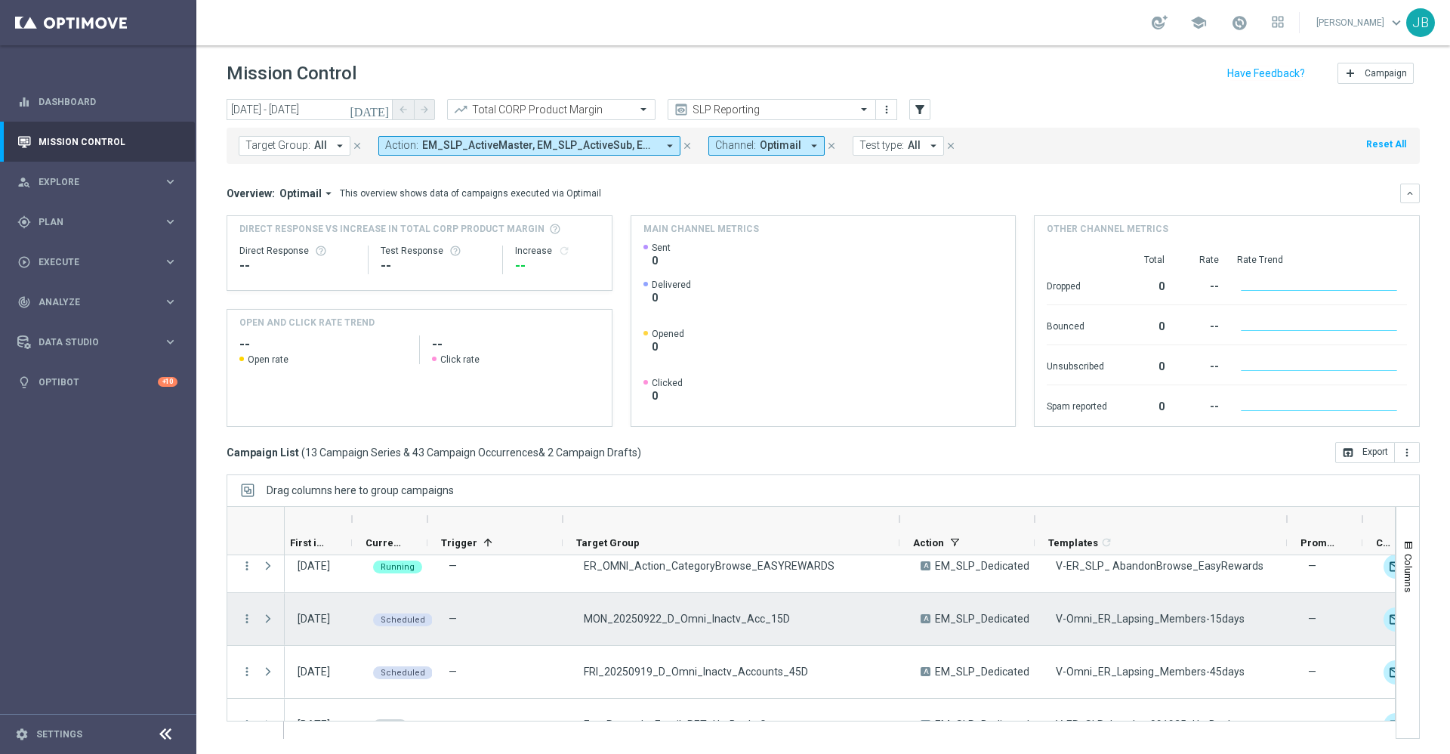
scroll to position [0, 0]
click at [244, 618] on icon "more_vert" at bounding box center [247, 619] width 14 height 14
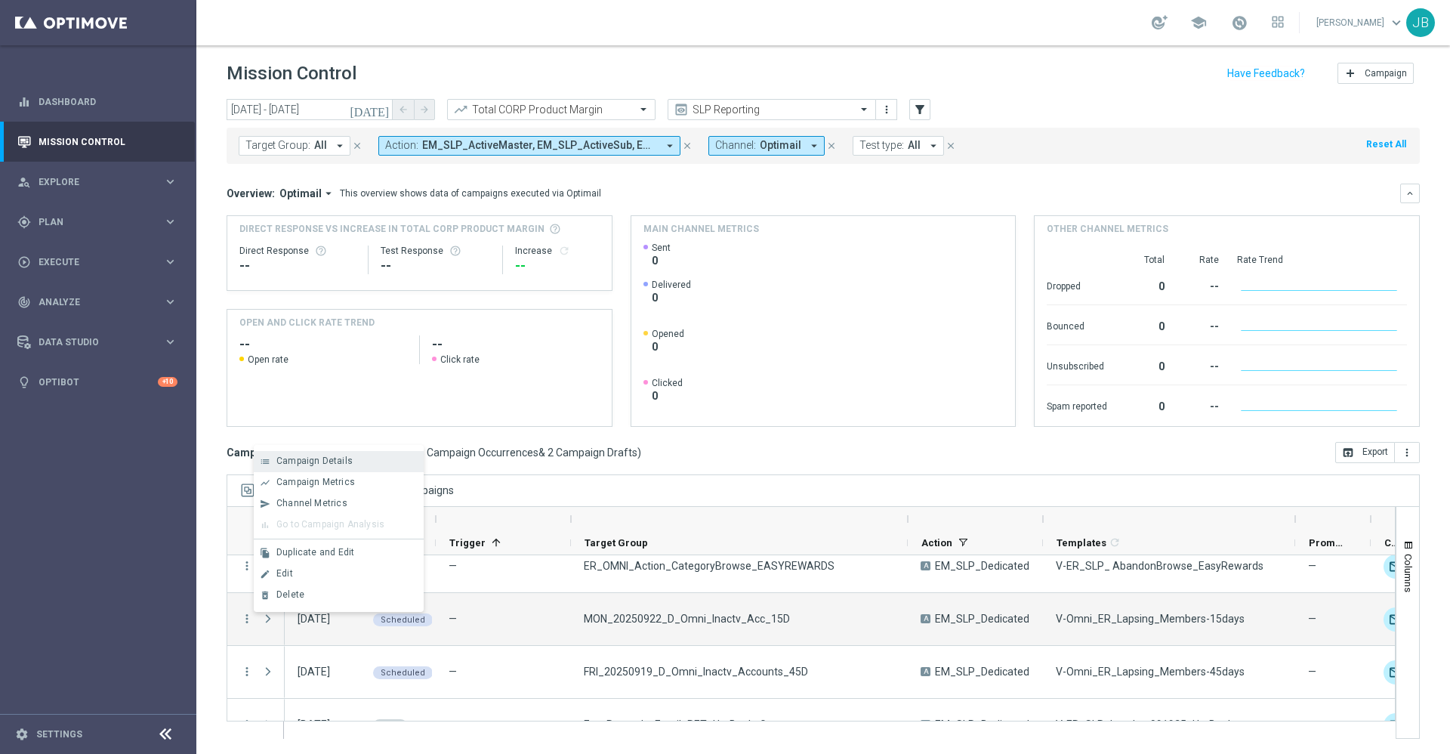
click at [319, 467] on div "list Campaign Details" at bounding box center [339, 461] width 170 height 21
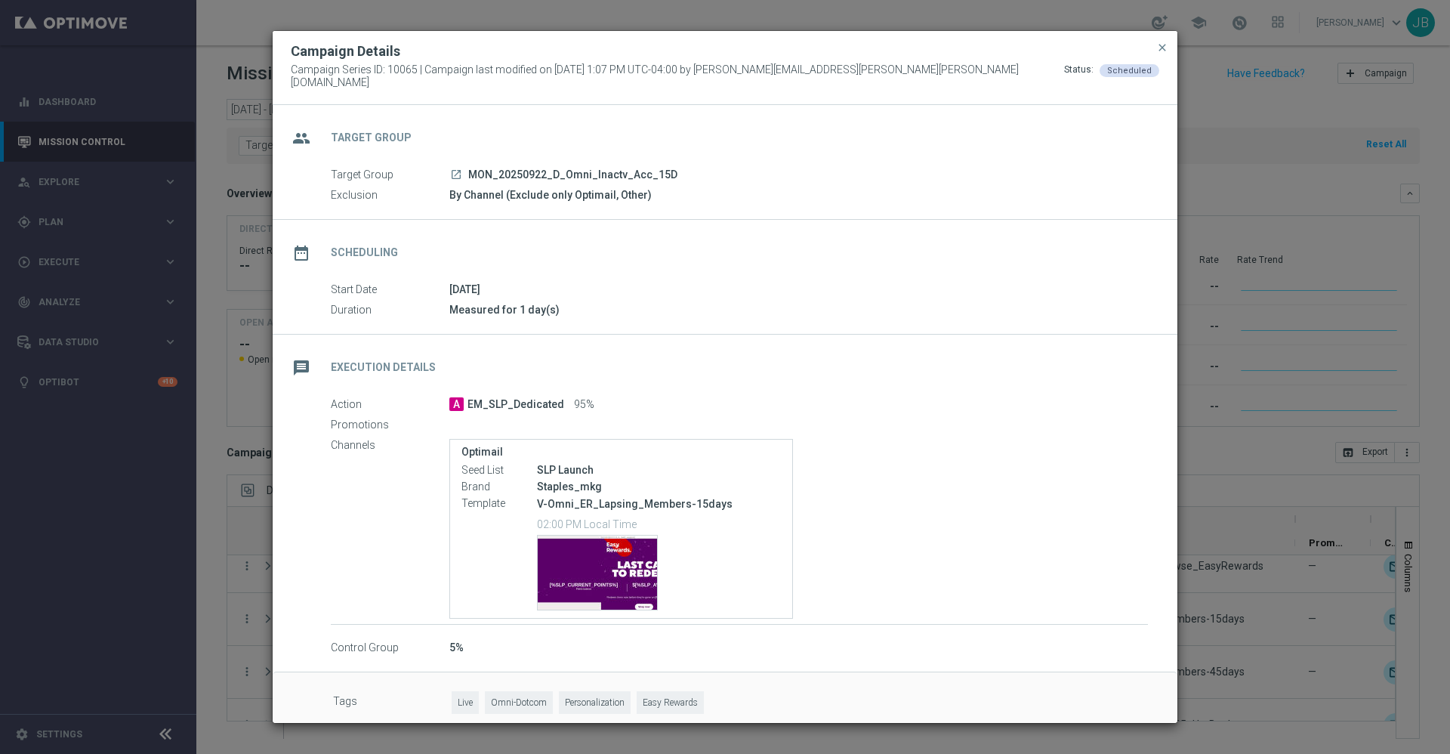
click at [1225, 469] on modal-container "Campaign Details Campaign Series ID: 10065 | Campaign last modified on 18 Sep 2…" at bounding box center [725, 377] width 1450 height 754
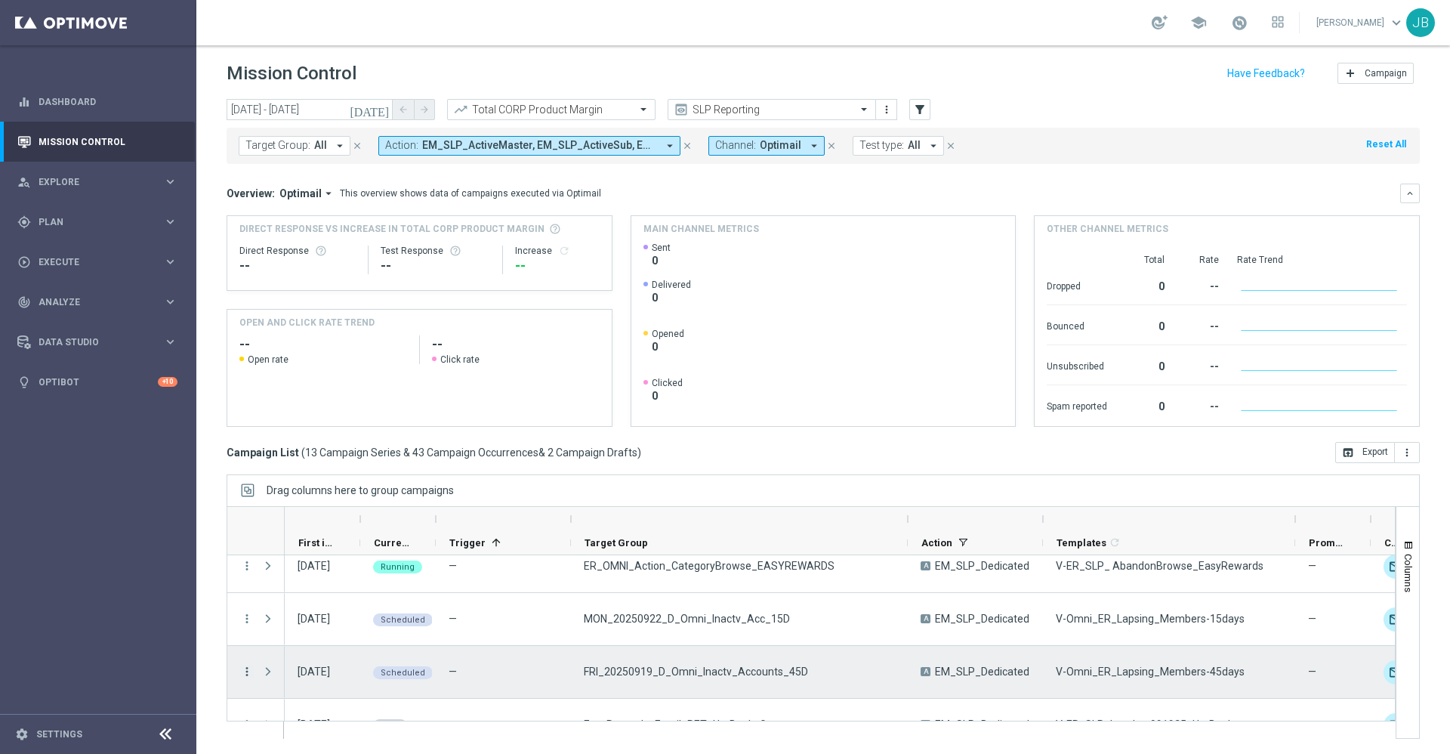
click at [250, 671] on icon "more_vert" at bounding box center [247, 672] width 14 height 14
click at [329, 518] on span "Campaign Details" at bounding box center [314, 513] width 76 height 11
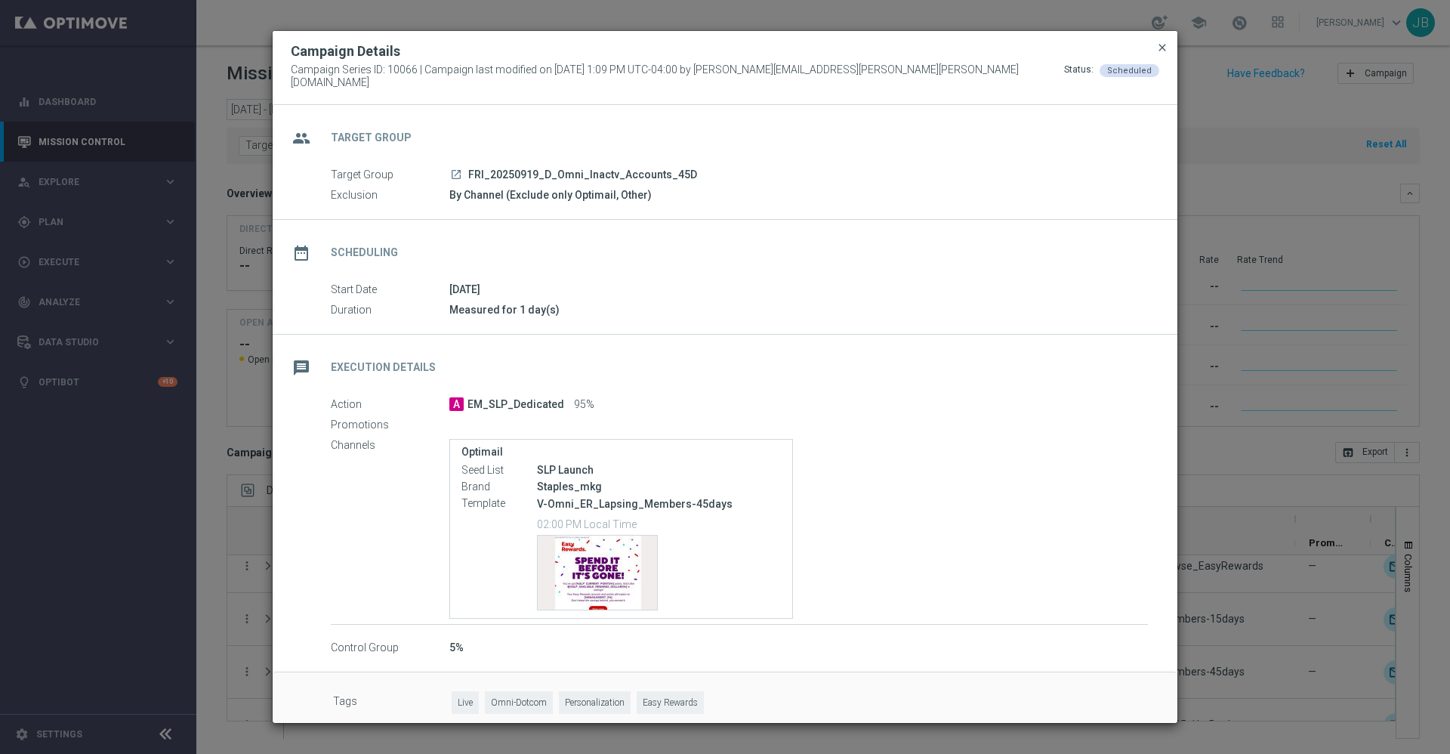
click at [1164, 54] on span "close" at bounding box center [1162, 48] width 12 height 12
